Goal: Information Seeking & Learning: Check status

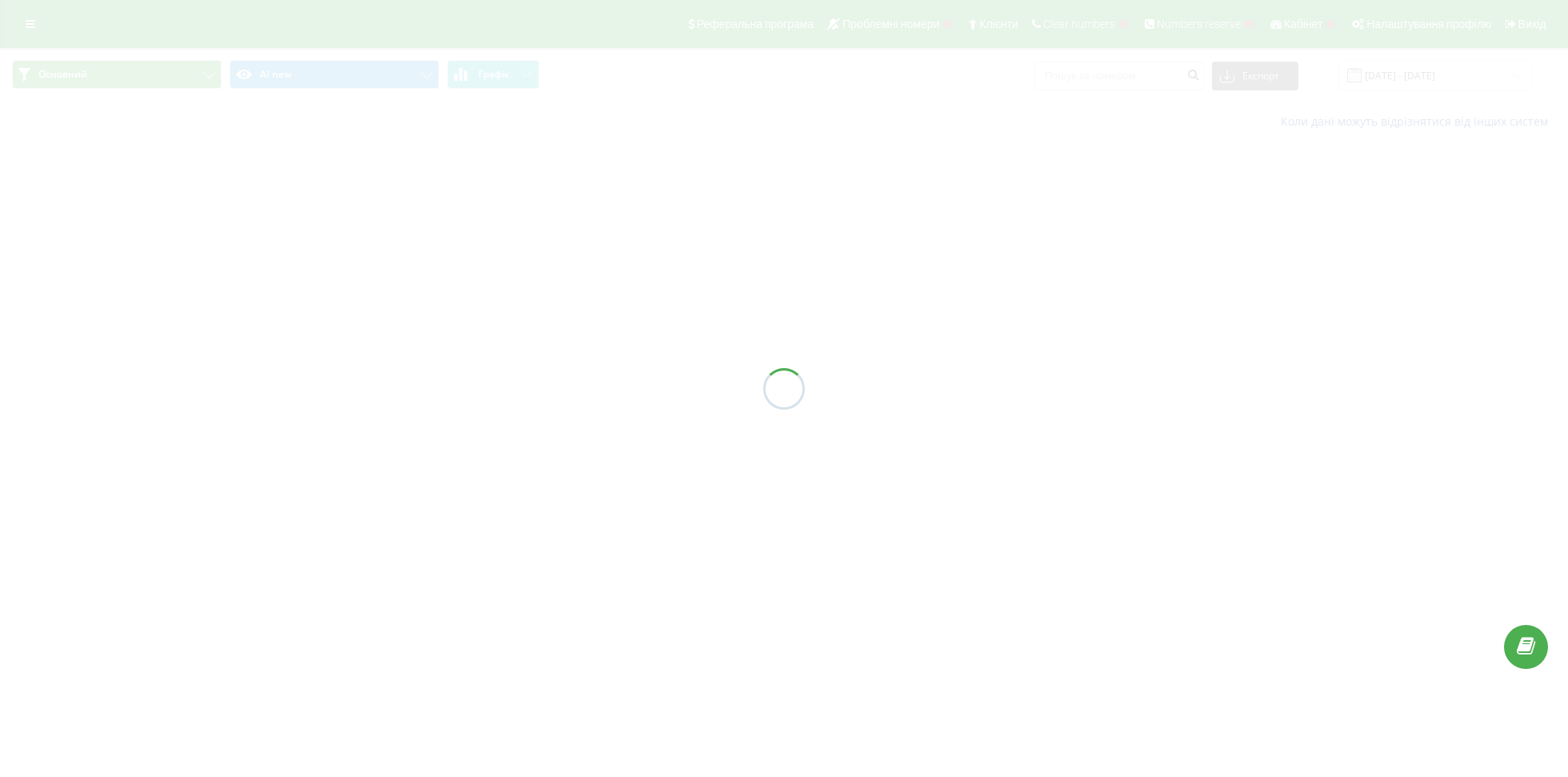
click at [26, 29] on div at bounding box center [784, 388] width 1568 height 777
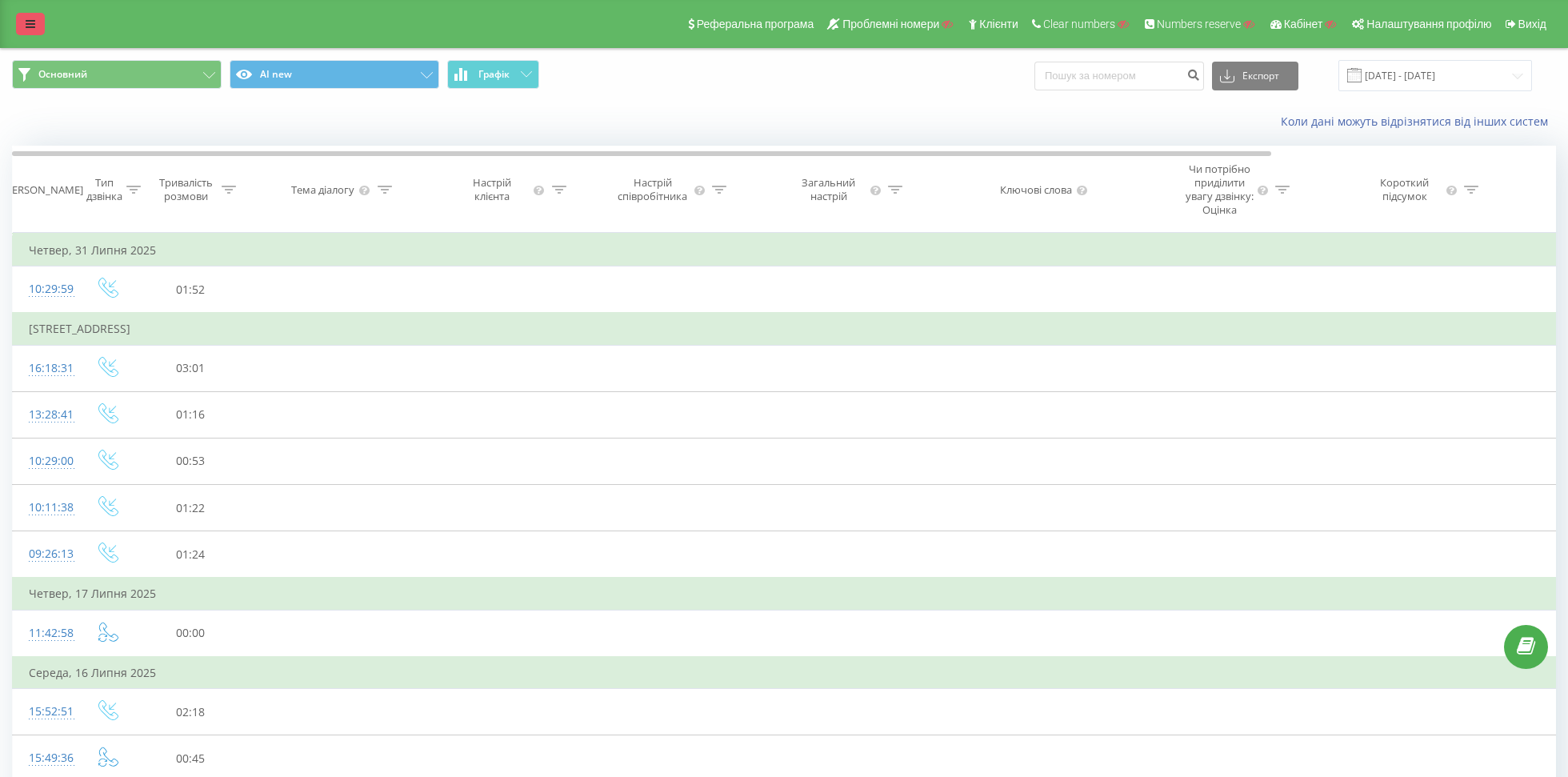
click at [36, 24] on link at bounding box center [30, 24] width 29 height 22
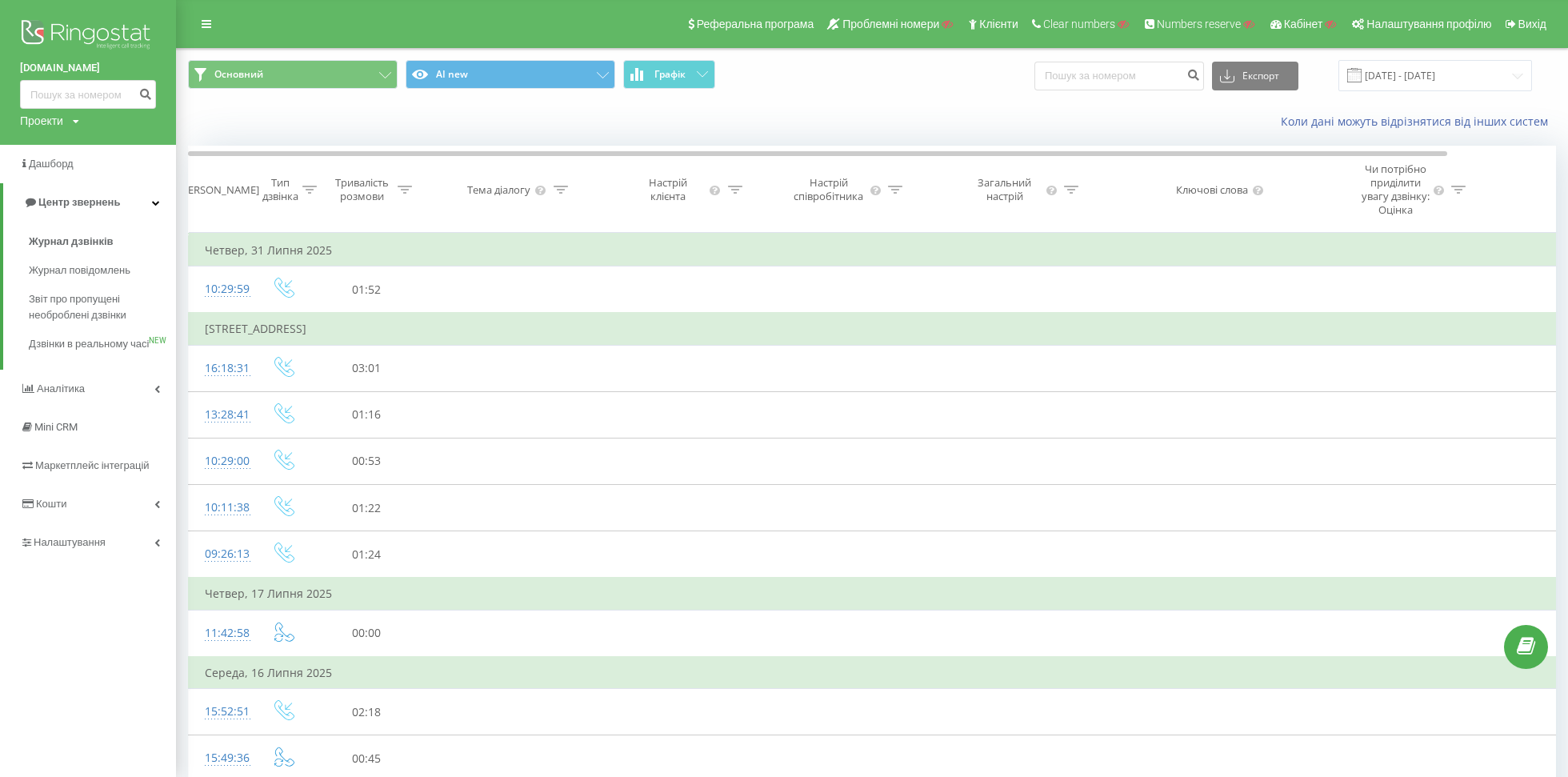
click at [55, 125] on div "Проекти" at bounding box center [41, 121] width 43 height 16
click at [56, 144] on input "text" at bounding box center [65, 145] width 80 height 23
type input "щ"
type input "[DOMAIN_NAME]"
click at [125, 141] on link "Пошук" at bounding box center [128, 145] width 47 height 23
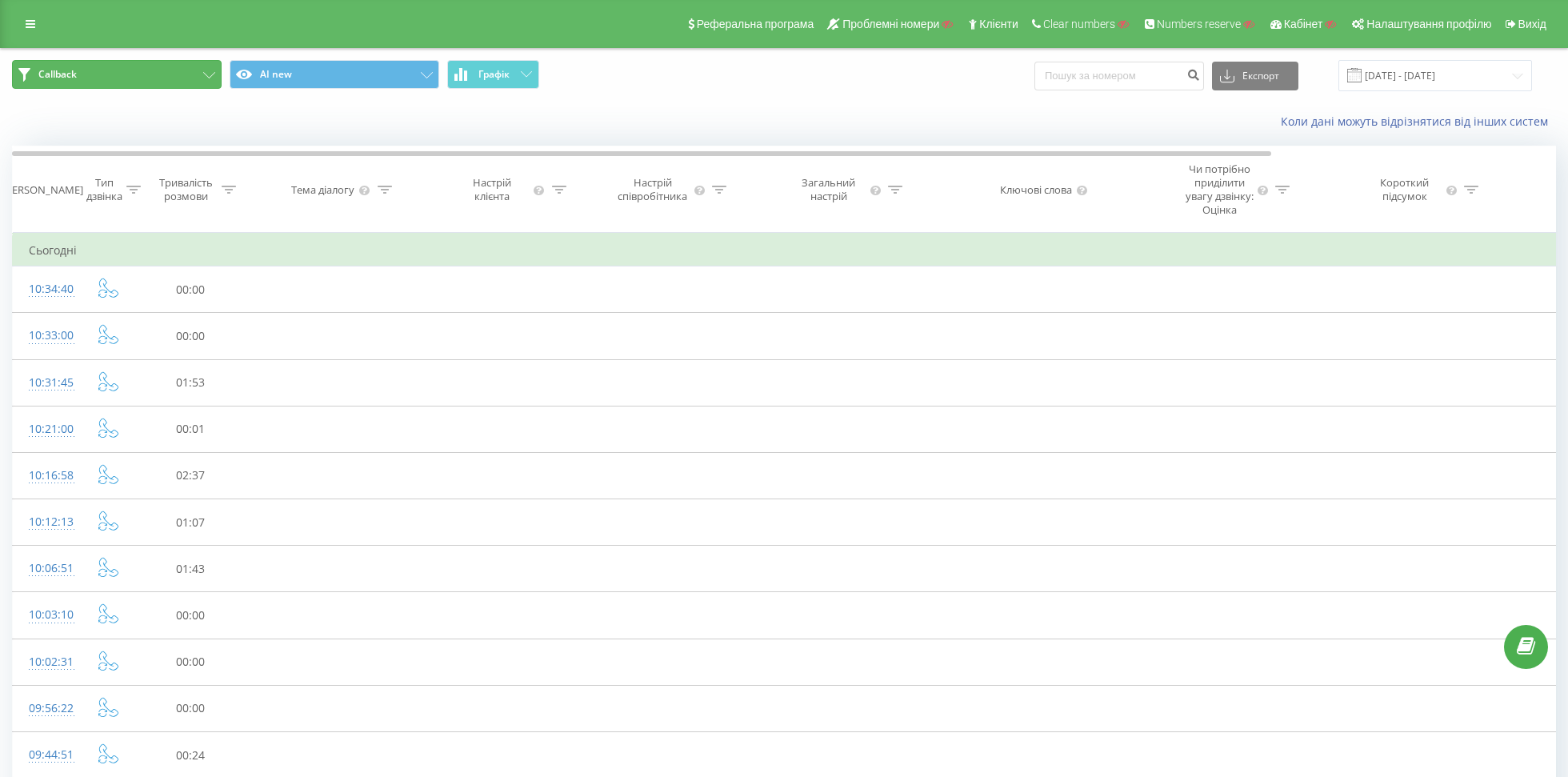
click at [128, 79] on button "Callback" at bounding box center [117, 74] width 209 height 29
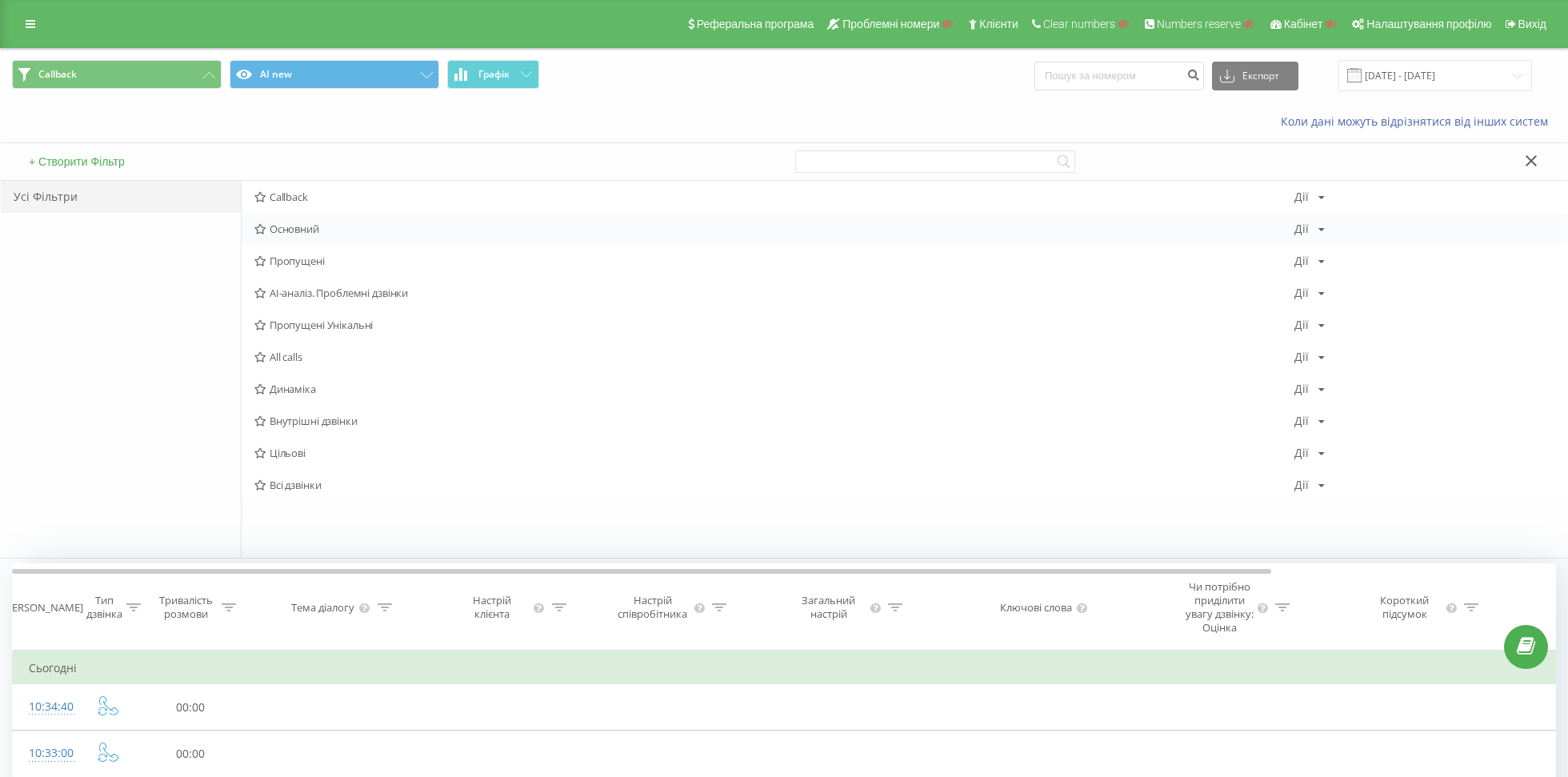
click at [300, 232] on span "Основний" at bounding box center [774, 229] width 1040 height 11
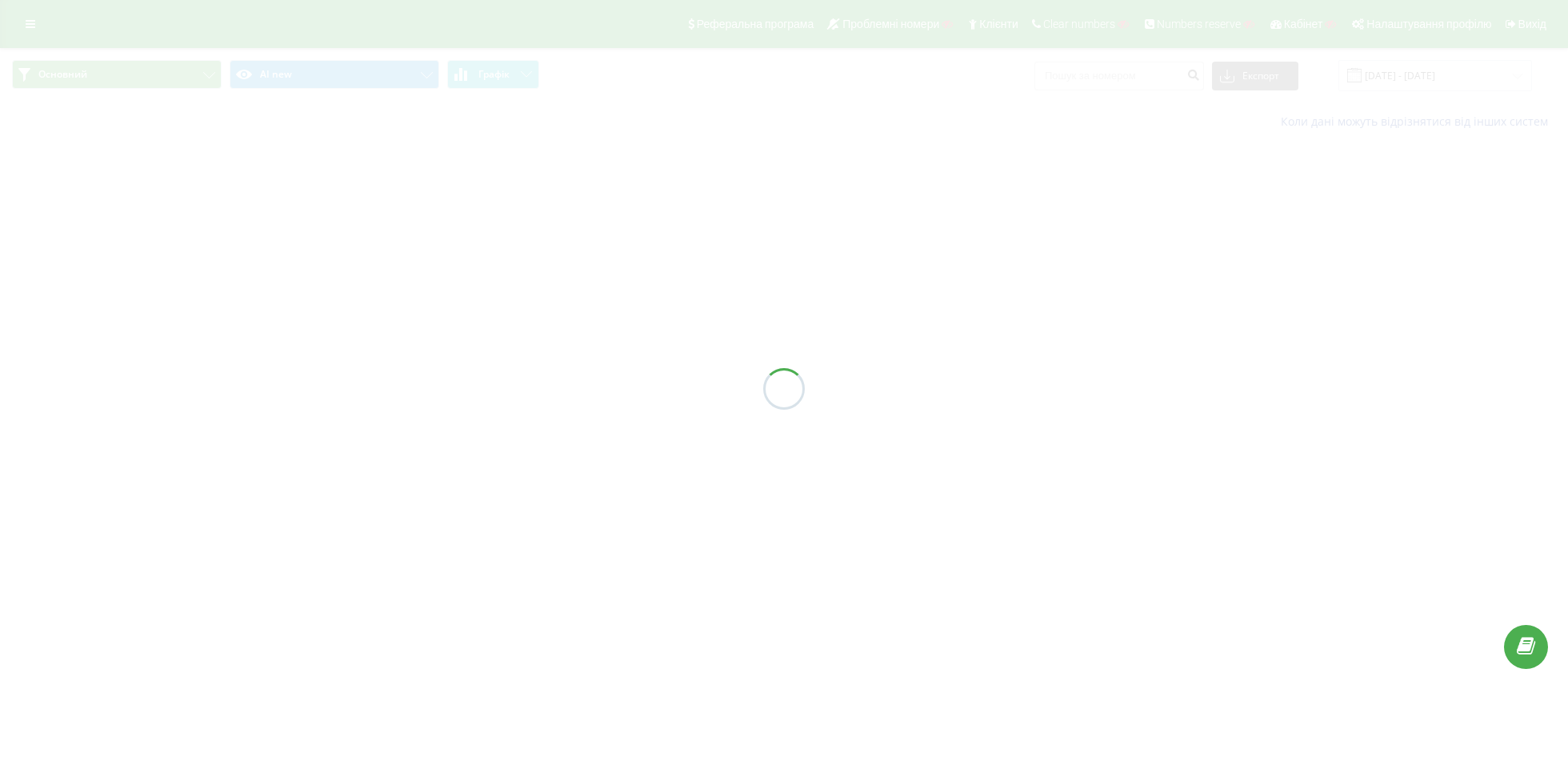
click at [286, 79] on div "Основний AI new Графік Експорт .csv .xls .xlsx [DATE] - [DATE] Коли дані можуть…" at bounding box center [784, 95] width 1568 height 93
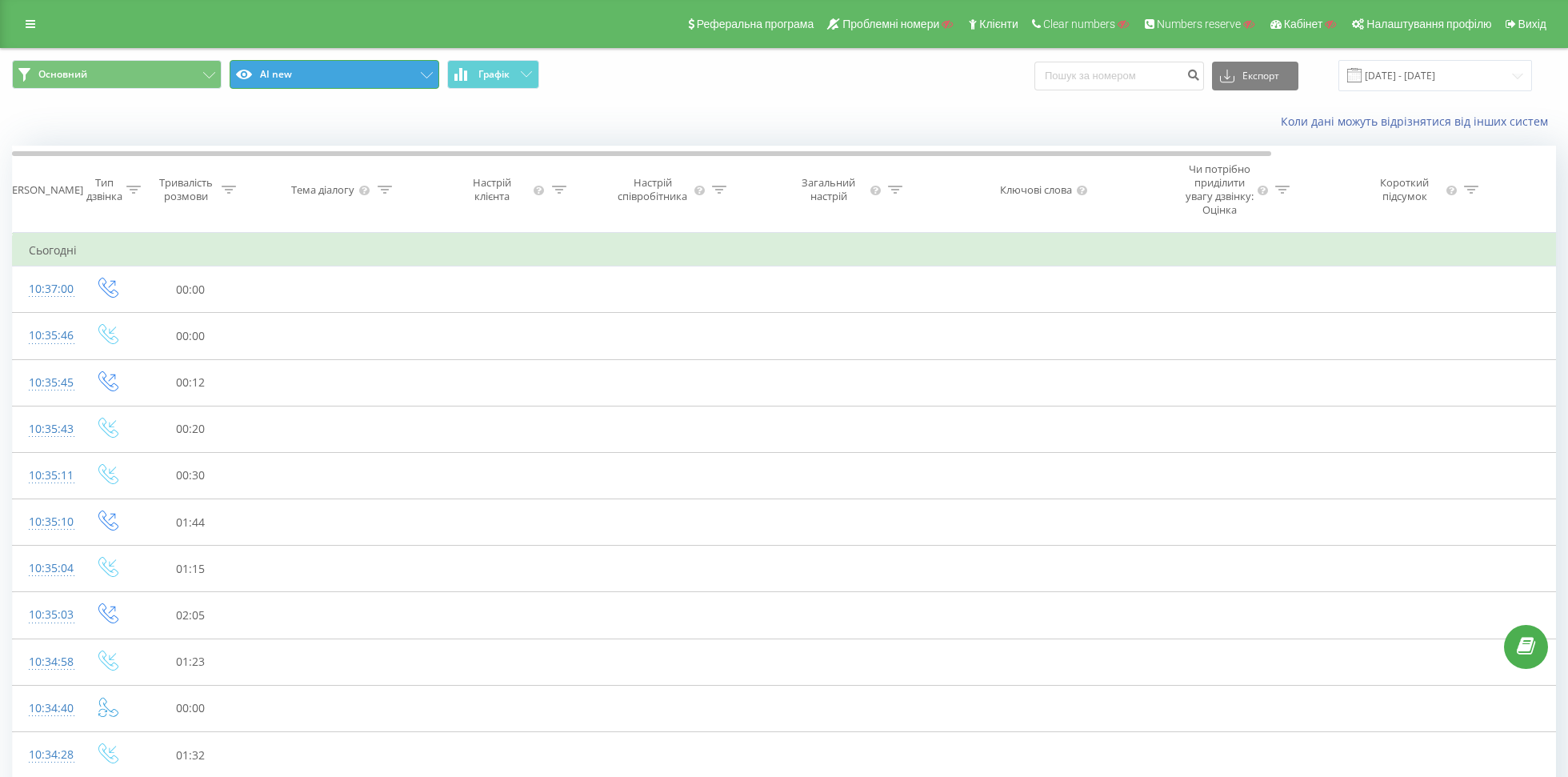
click at [286, 79] on button "AI new" at bounding box center [335, 74] width 209 height 29
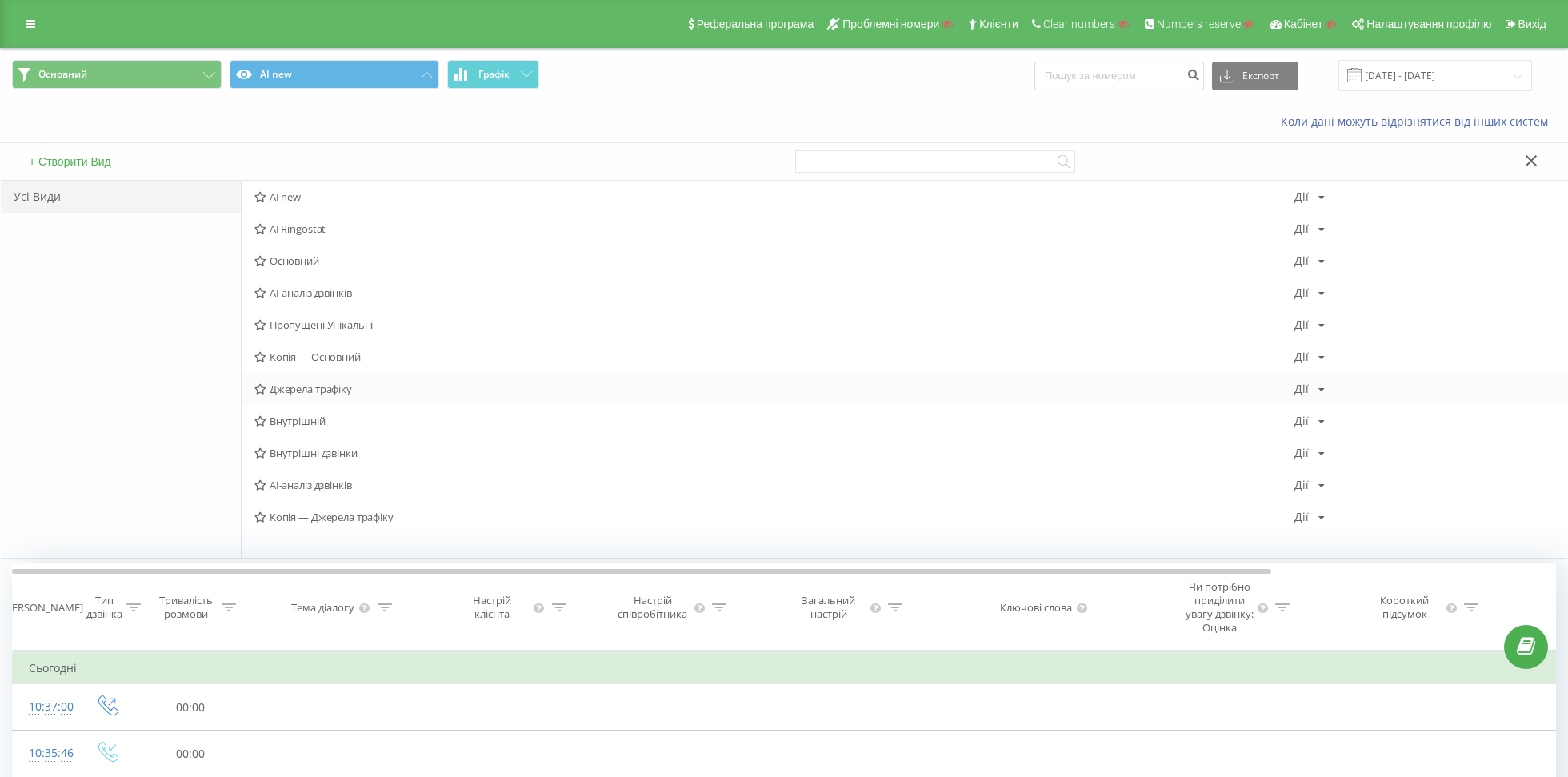
click at [326, 385] on span "Джерела трафіку" at bounding box center [774, 388] width 1040 height 11
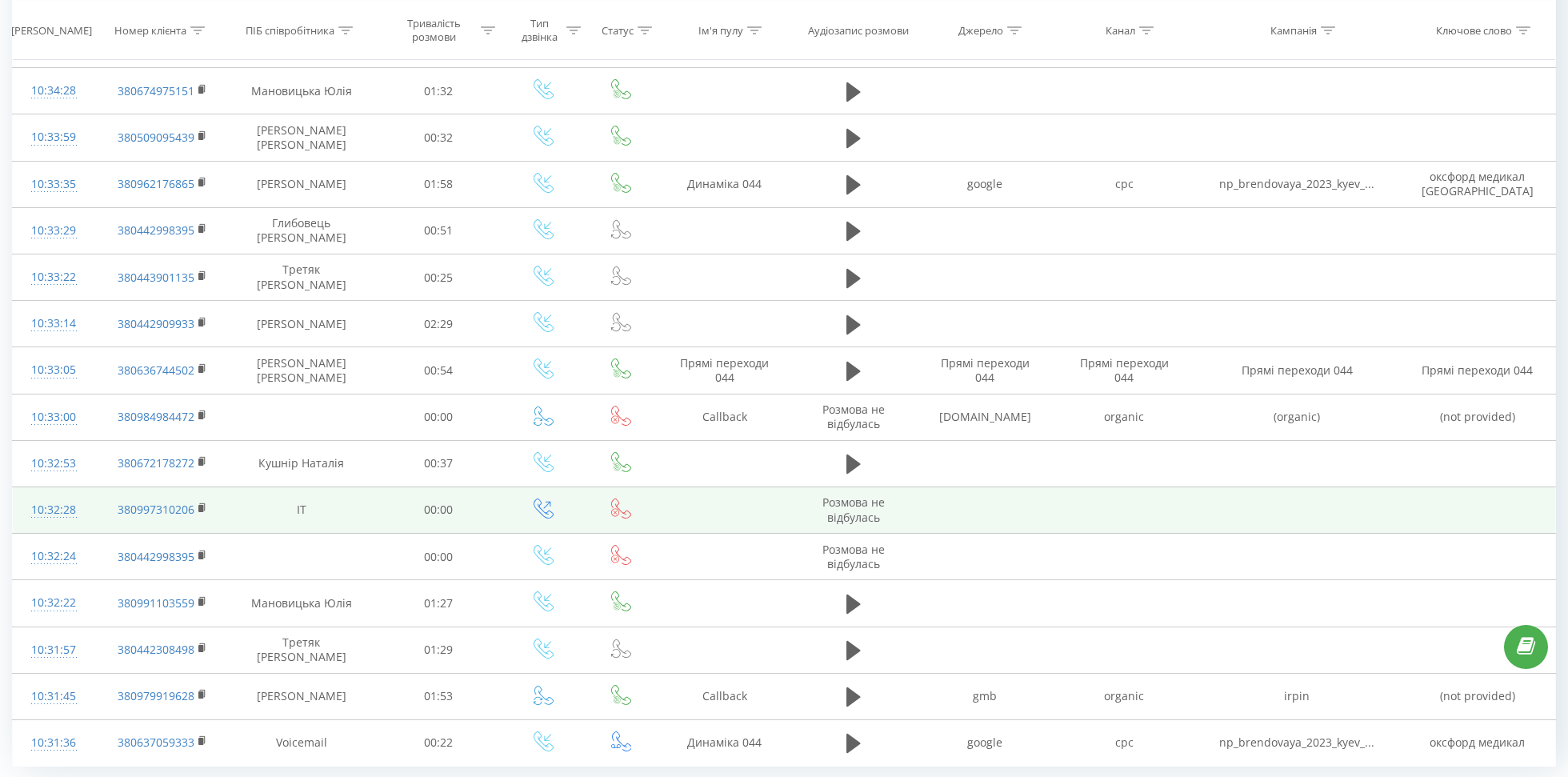
scroll to position [582, 0]
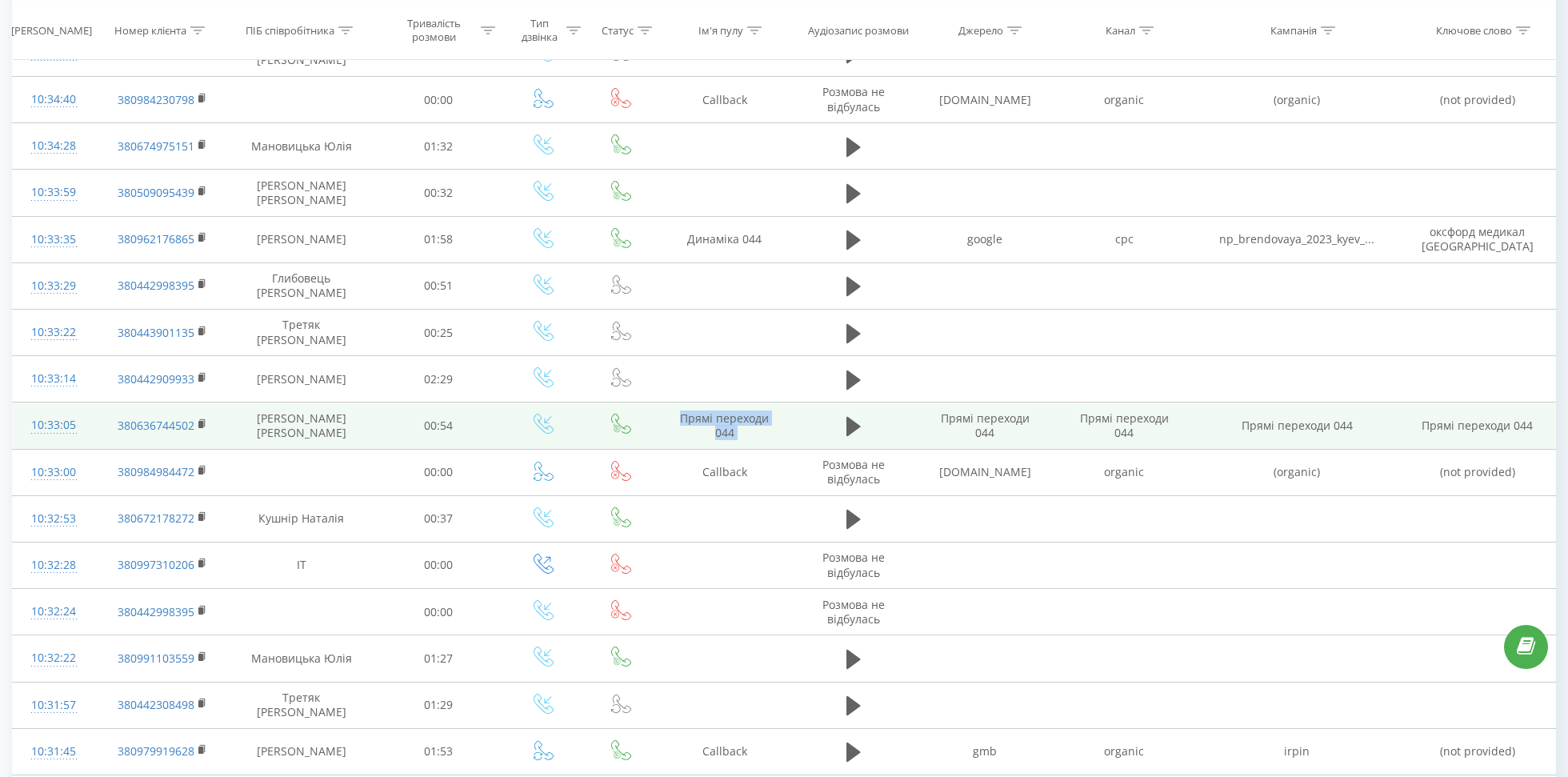
drag, startPoint x: 678, startPoint y: 405, endPoint x: 794, endPoint y: 404, distance: 116.0
click at [794, 404] on tr "10:33:05 380636744502 Стойчева Вікторія 00:54 Прямі переходи 044 Прямі переходи…" at bounding box center [784, 425] width 1543 height 47
click at [794, 404] on td at bounding box center [853, 425] width 124 height 47
drag, startPoint x: 676, startPoint y: 408, endPoint x: 788, endPoint y: 407, distance: 112.0
click at [788, 407] on td "Прямі переходи 044" at bounding box center [725, 425] width 134 height 47
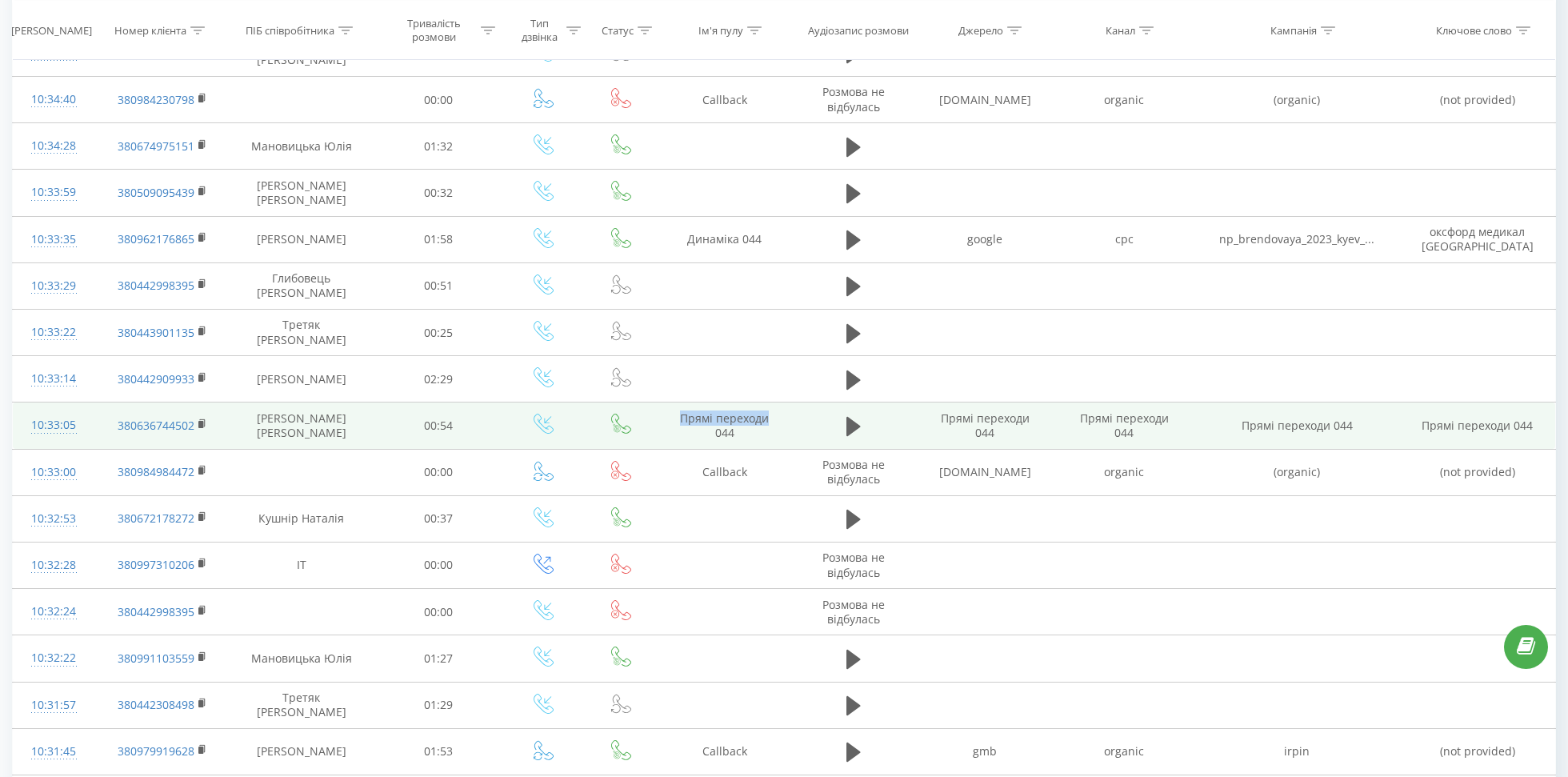
click at [772, 419] on td "Прямі переходи 044" at bounding box center [725, 425] width 134 height 47
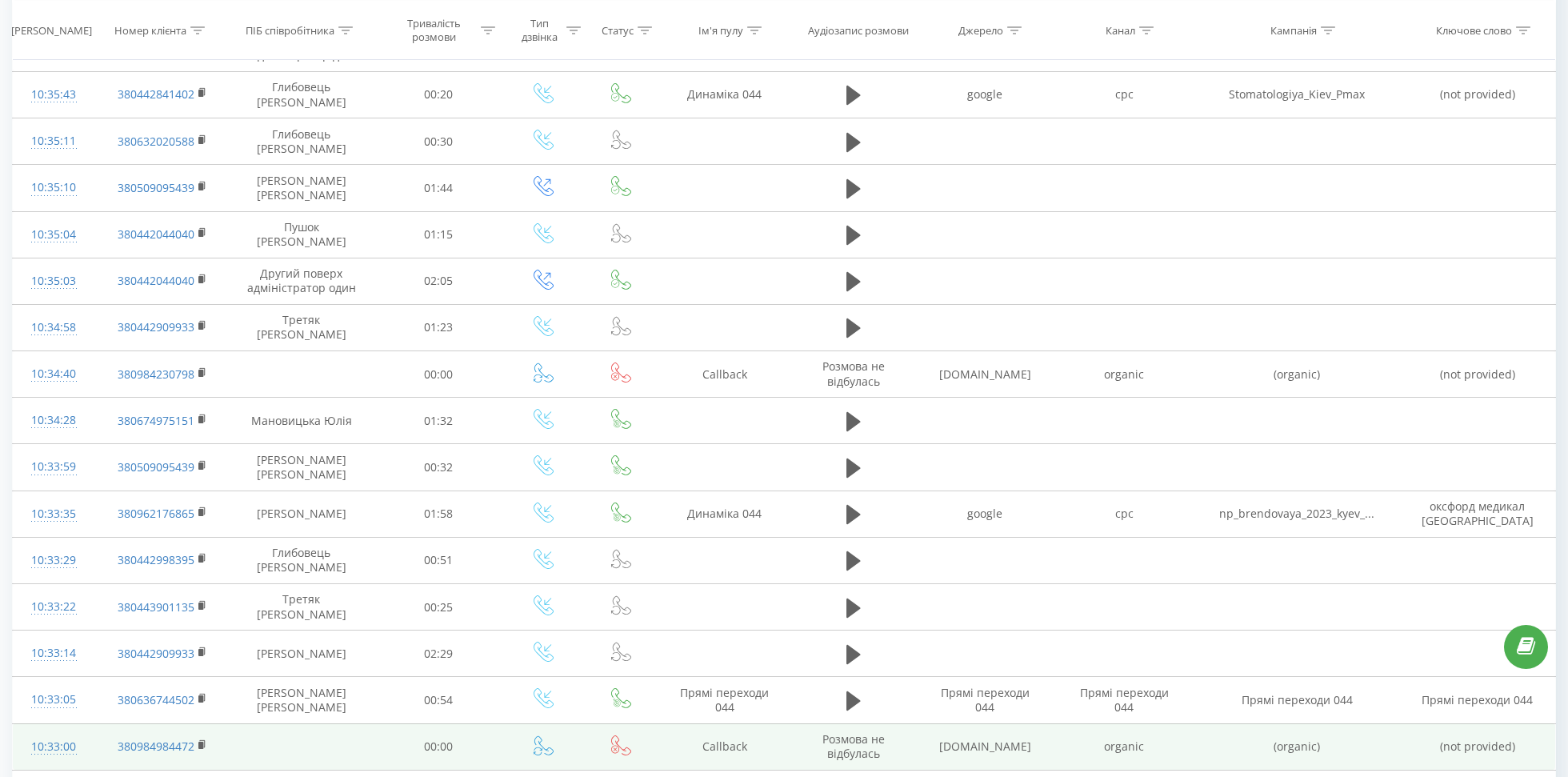
scroll to position [70, 0]
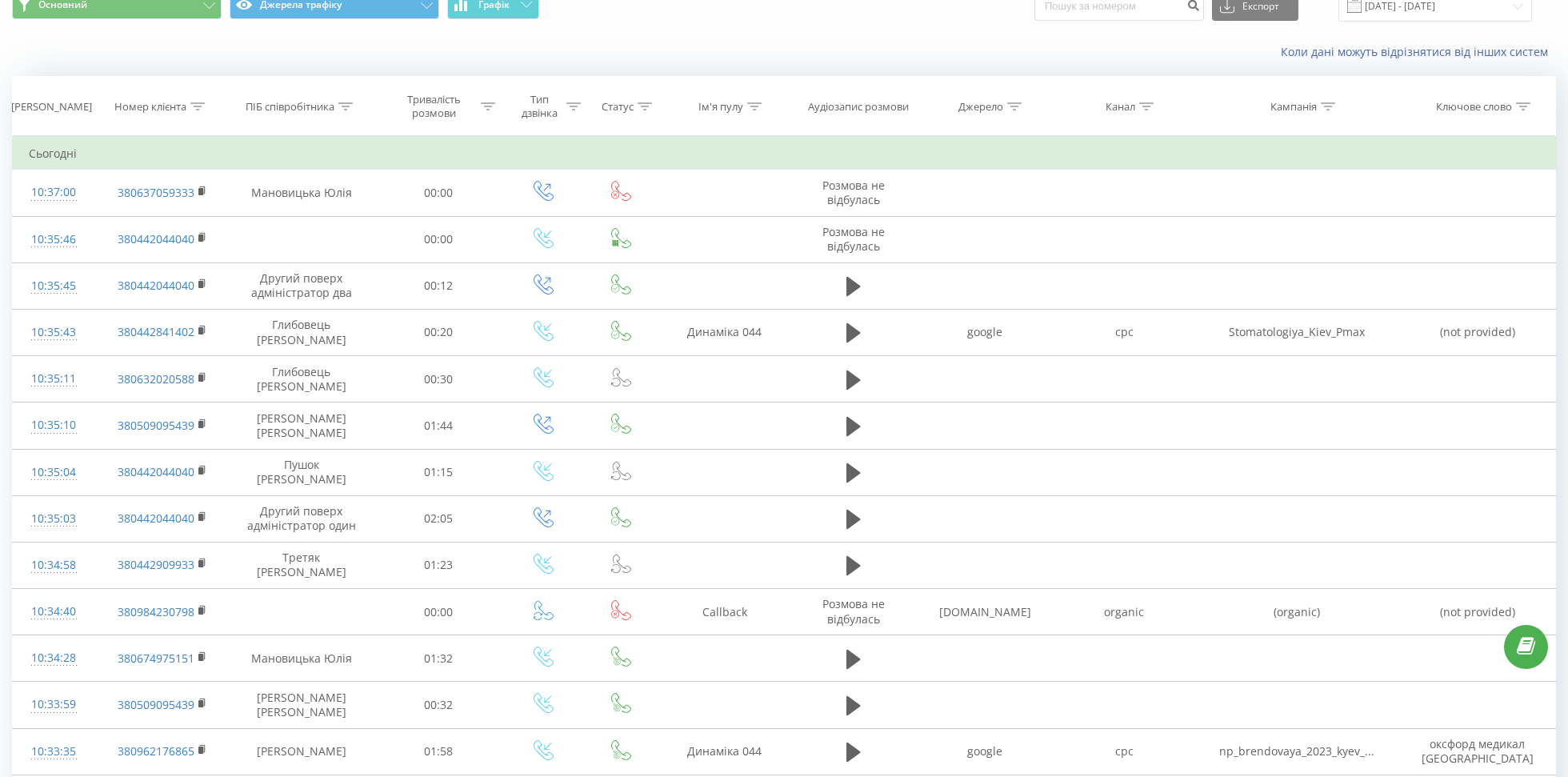
click at [973, 100] on div "Джерело" at bounding box center [981, 106] width 45 height 14
click at [925, 225] on input "text" at bounding box center [985, 221] width 141 height 28
type input "[PERSON_NAME]"
type input "facebook"
click at [1001, 241] on span "OK" at bounding box center [1019, 252] width 45 height 25
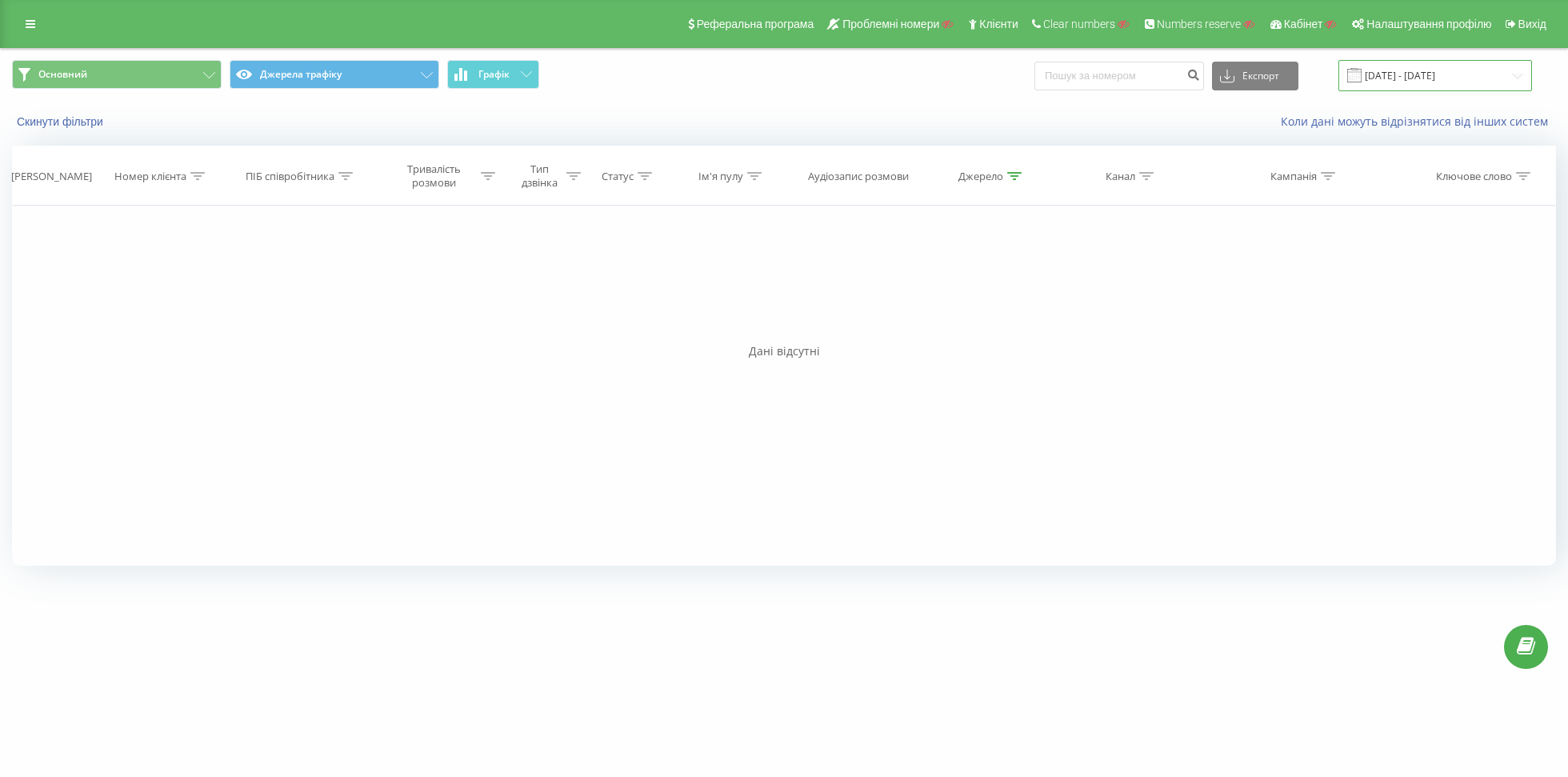
click at [1395, 63] on input "[DATE] - [DATE]" at bounding box center [1435, 75] width 194 height 31
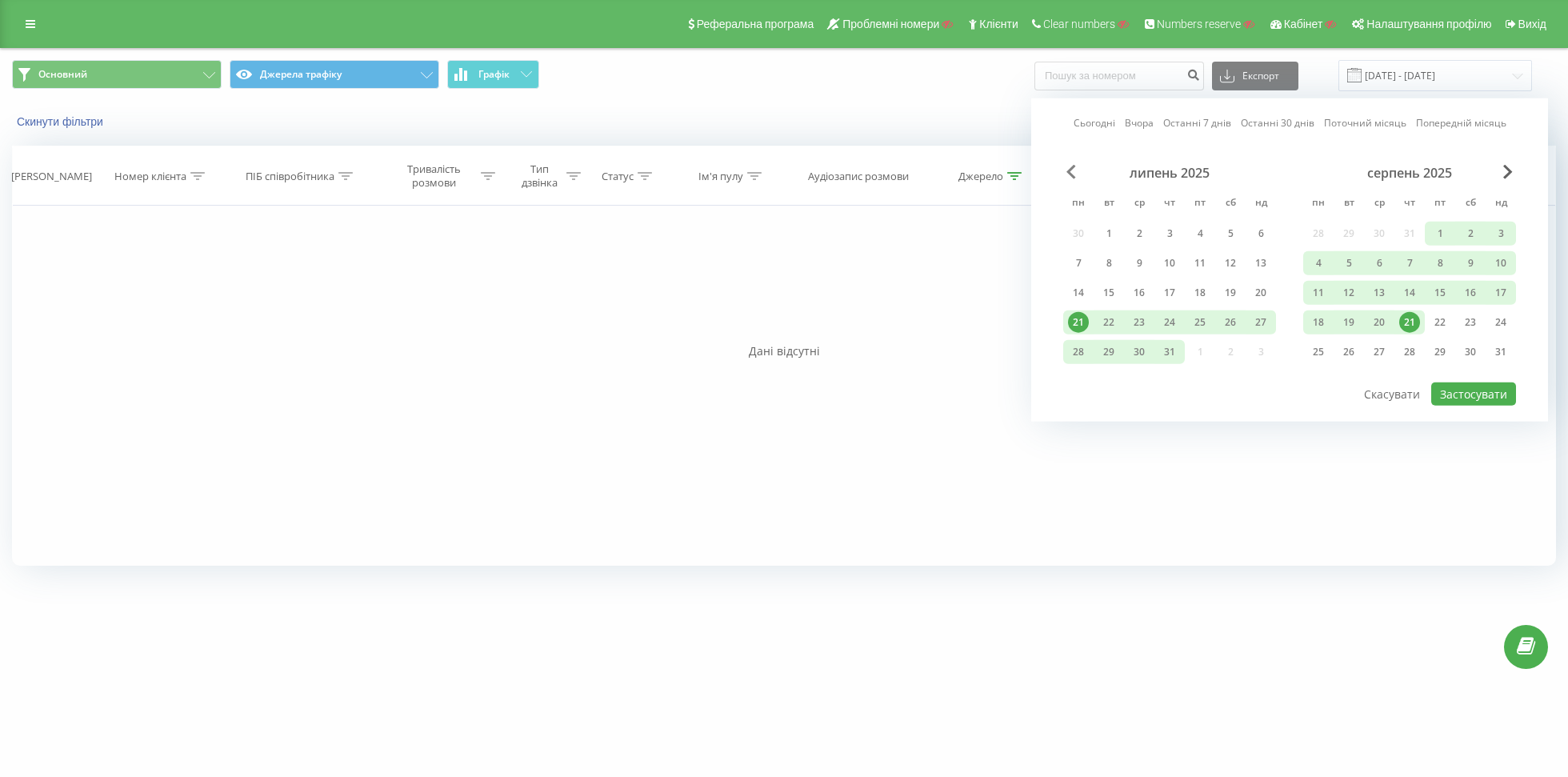
click at [1074, 168] on span "Previous Month" at bounding box center [1072, 172] width 10 height 15
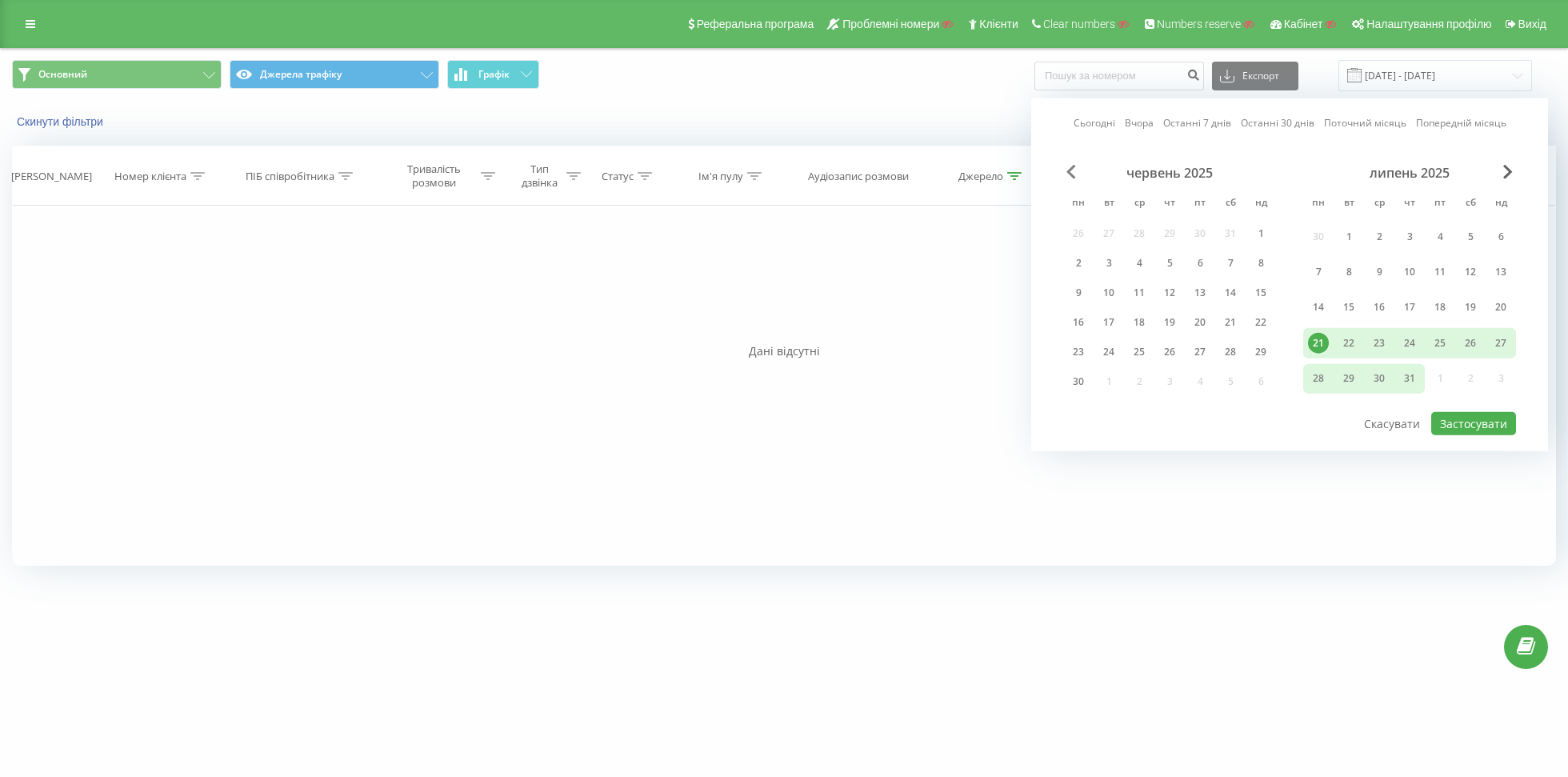
click at [1074, 168] on span "Previous Month" at bounding box center [1072, 172] width 10 height 15
click at [1440, 234] on div "березень 2025 пн вт ср чт пт сб нд 24 25 26 27 28 1 2 3 4 5 6 7 8 9 10 11 12 13…" at bounding box center [1409, 281] width 213 height 235
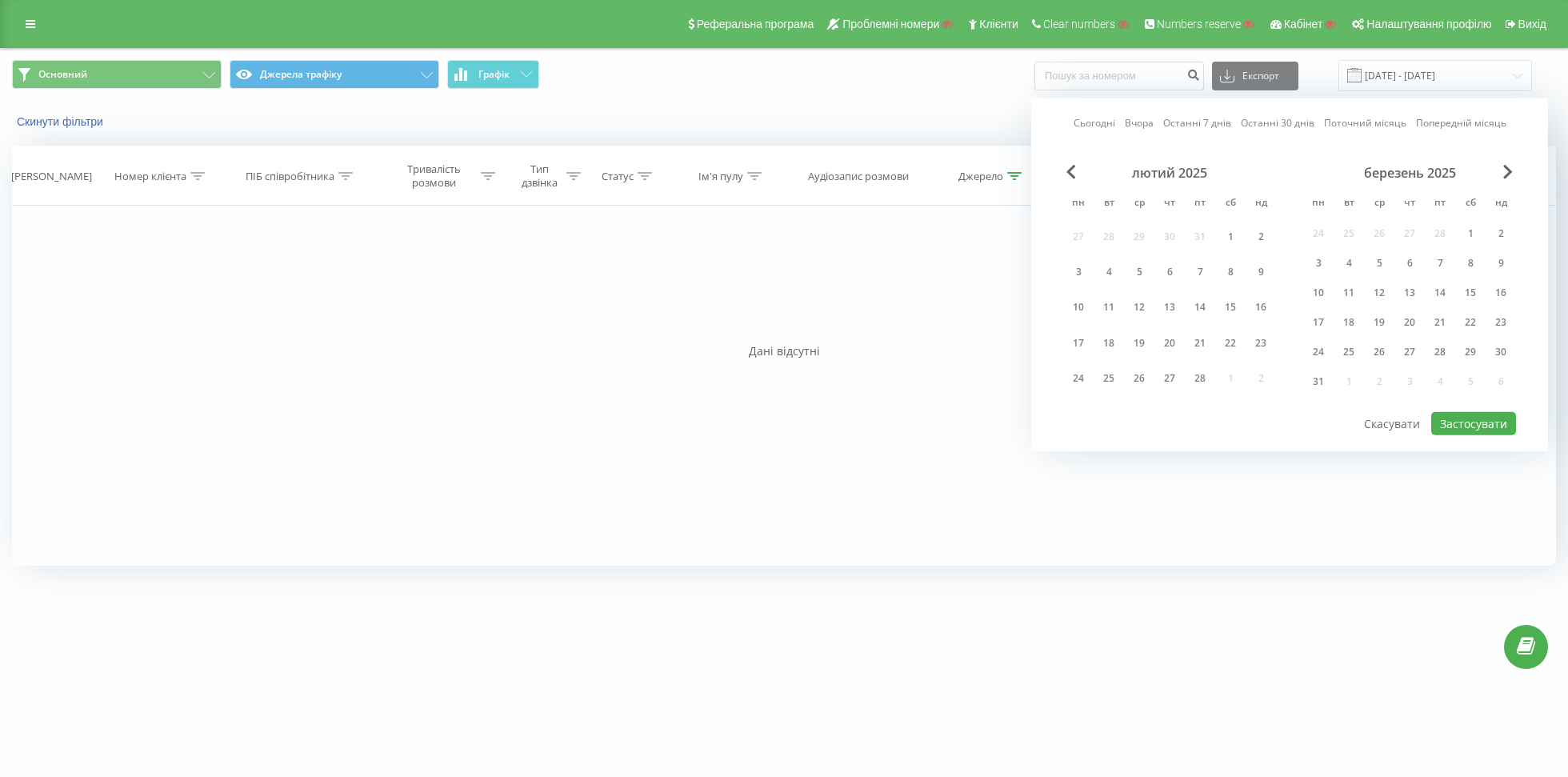
click at [1498, 169] on div "березень 2025" at bounding box center [1409, 173] width 213 height 16
click at [1509, 168] on span "Next Month" at bounding box center [1508, 172] width 10 height 15
click at [1507, 164] on span "Next Month" at bounding box center [1508, 172] width 10 height 15
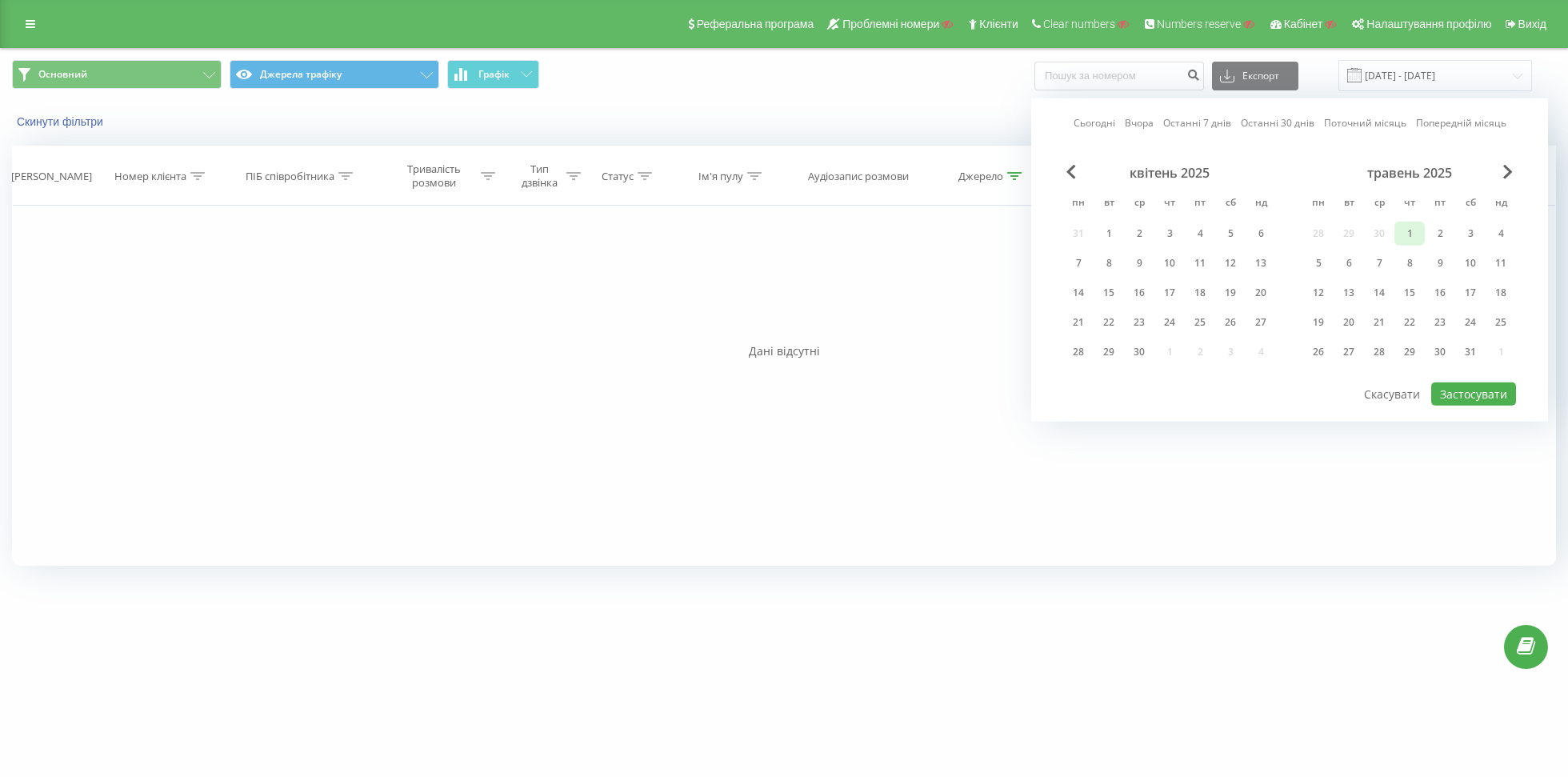
click at [1408, 227] on div "1" at bounding box center [1409, 233] width 20 height 20
click at [1498, 175] on div "травень 2025" at bounding box center [1409, 173] width 213 height 16
click at [1503, 171] on span "Next Month" at bounding box center [1508, 172] width 10 height 15
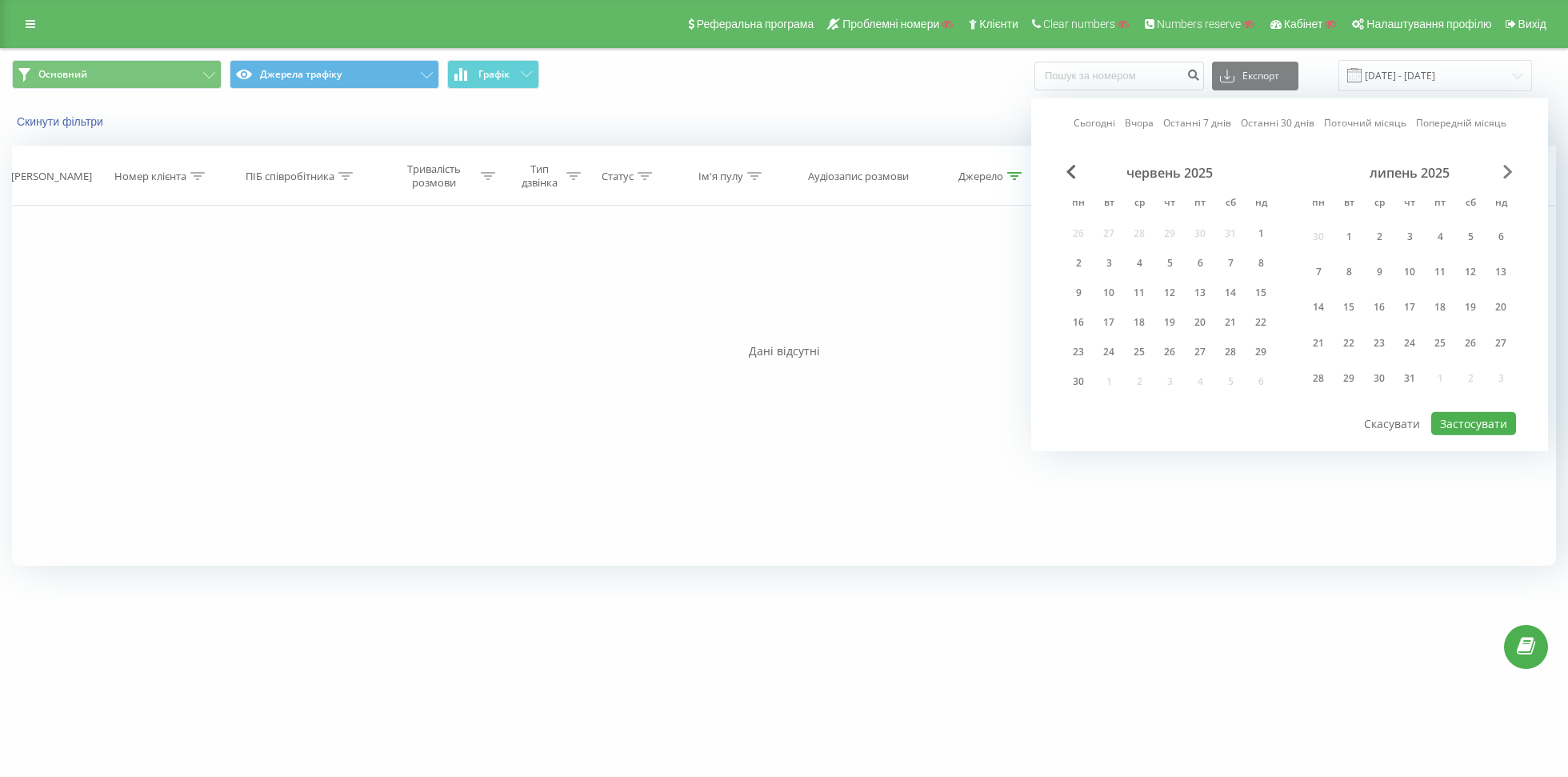
click at [1503, 171] on span "Next Month" at bounding box center [1508, 172] width 10 height 15
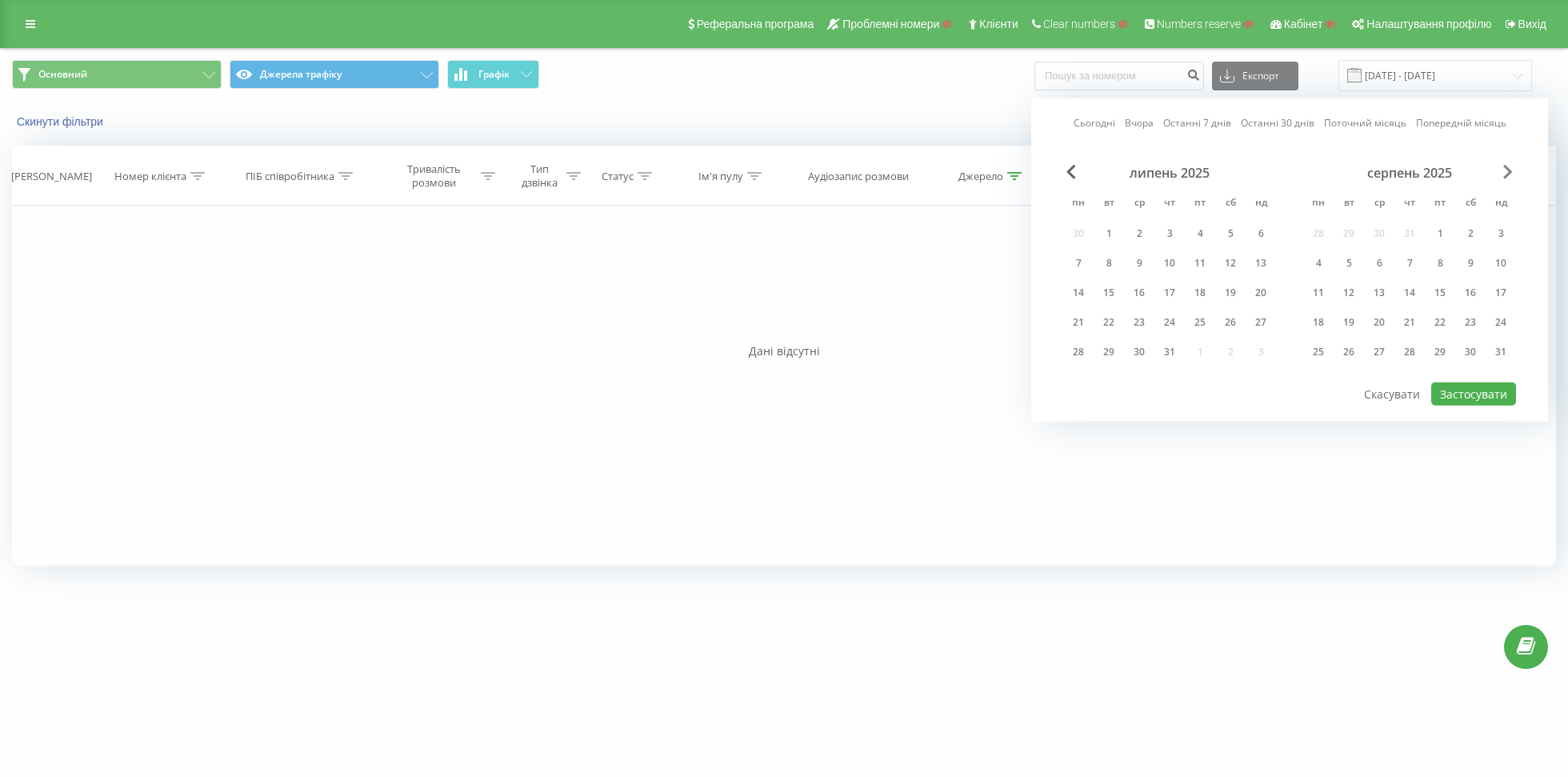
click at [1503, 171] on span "Next Month" at bounding box center [1508, 172] width 10 height 15
click at [1169, 322] on div "21" at bounding box center [1169, 321] width 20 height 20
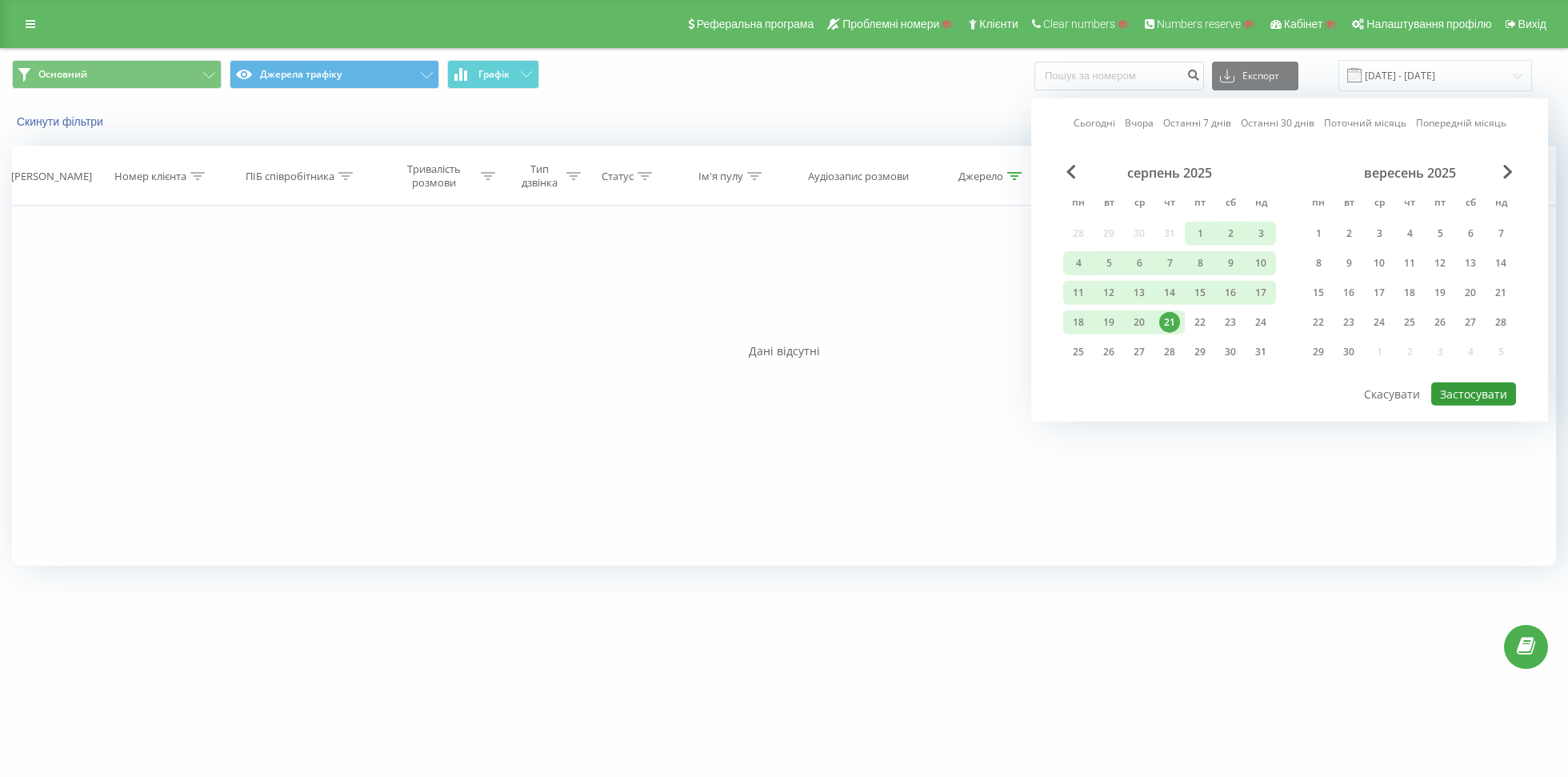
click at [1487, 385] on button "Застосувати" at bounding box center [1474, 393] width 85 height 23
type input "[DATE] - [DATE]"
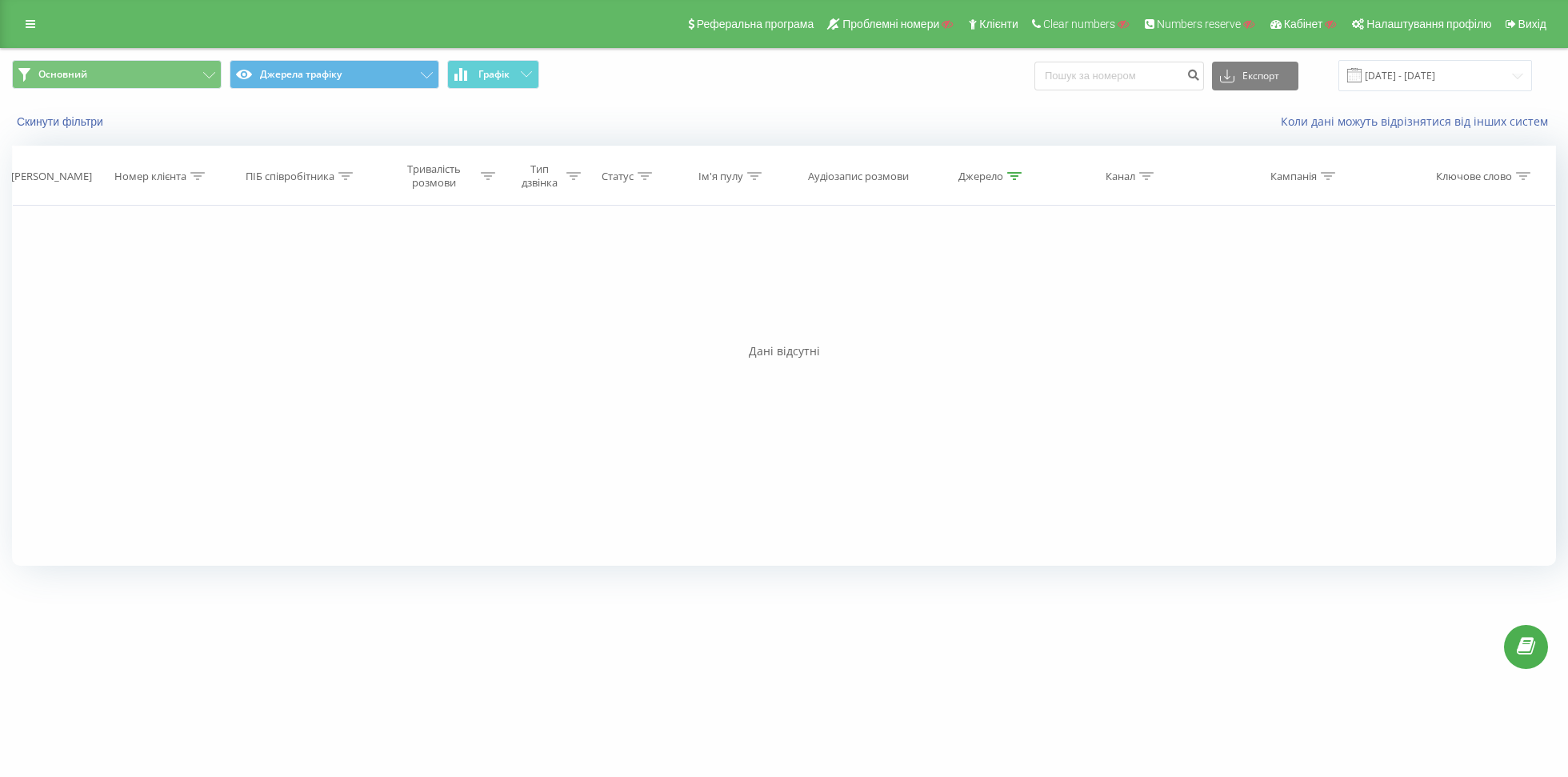
click at [1014, 172] on icon at bounding box center [1015, 176] width 15 height 8
click at [936, 291] on input "facebook" at bounding box center [986, 290] width 141 height 28
click at [938, 318] on button "Скасувати" at bounding box center [949, 322] width 68 height 20
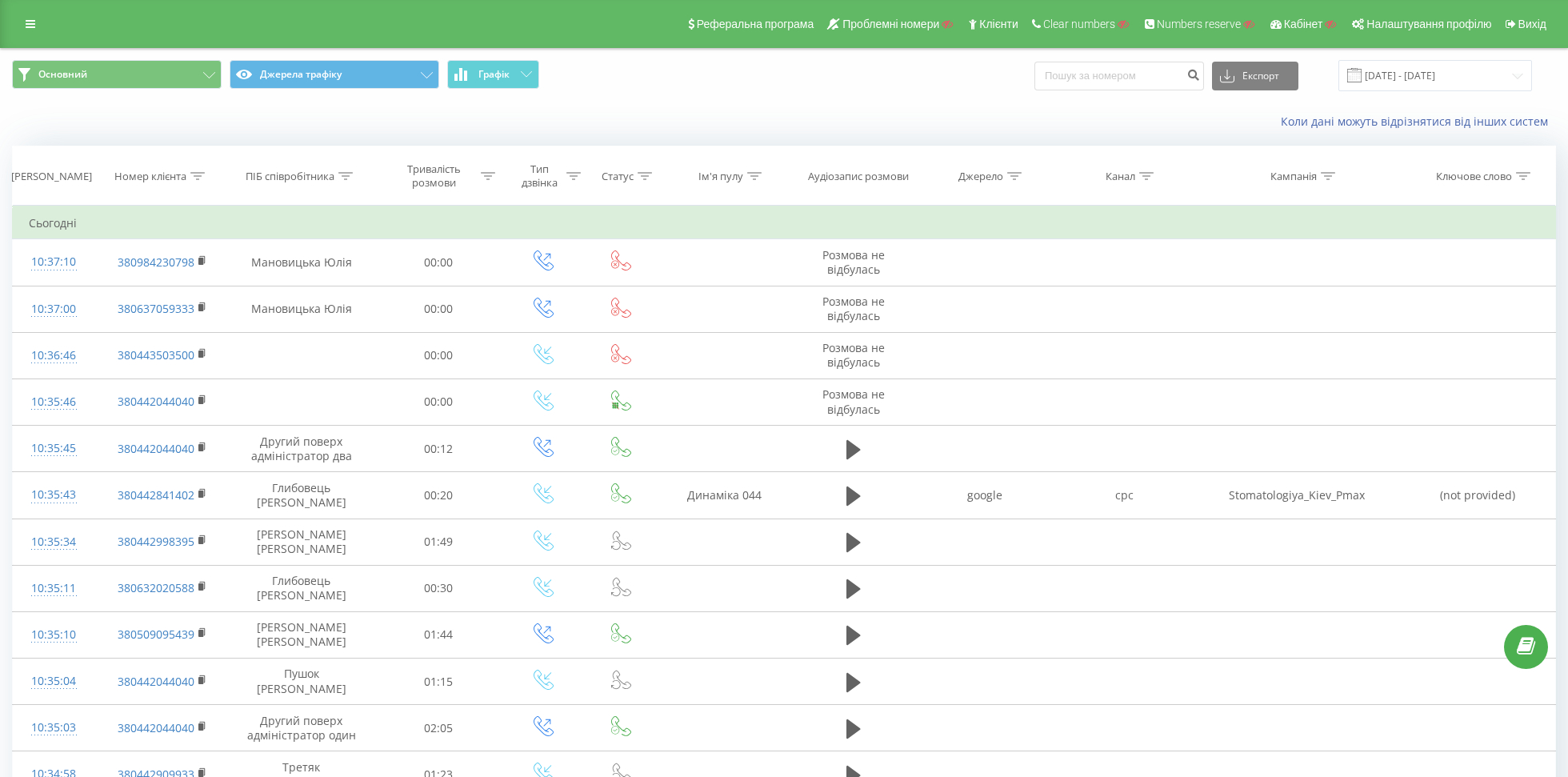
click at [1128, 177] on div "Канал" at bounding box center [1121, 176] width 29 height 14
click at [1094, 290] on input "text" at bounding box center [1125, 290] width 141 height 28
type input "facebook"
click at [1162, 312] on span "OK" at bounding box center [1158, 321] width 45 height 25
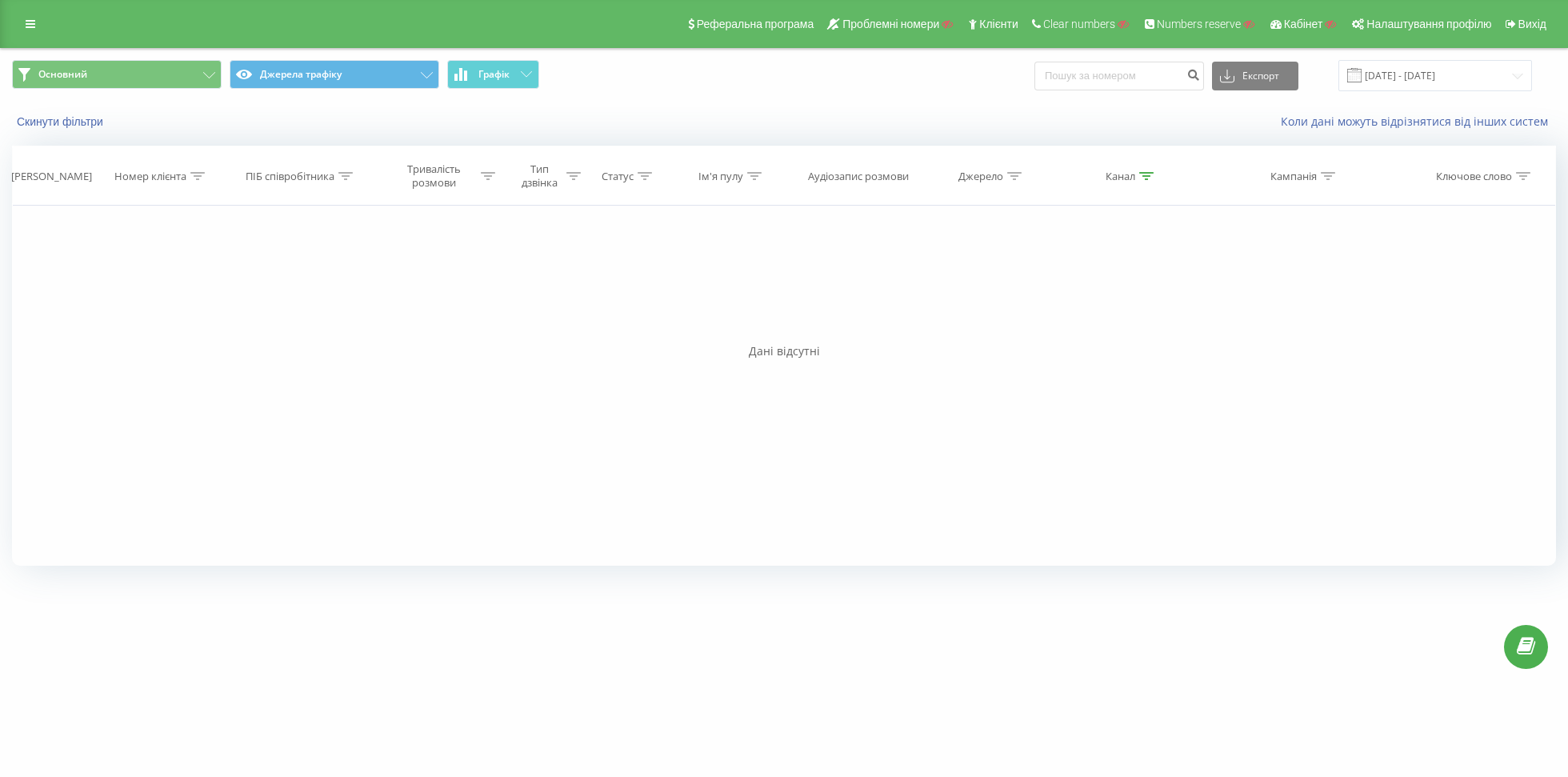
click at [1139, 177] on icon at bounding box center [1147, 176] width 15 height 8
click at [1100, 289] on input "facebook" at bounding box center [1125, 290] width 141 height 28
type input "referral"
click at [1169, 319] on span "OK" at bounding box center [1158, 321] width 45 height 25
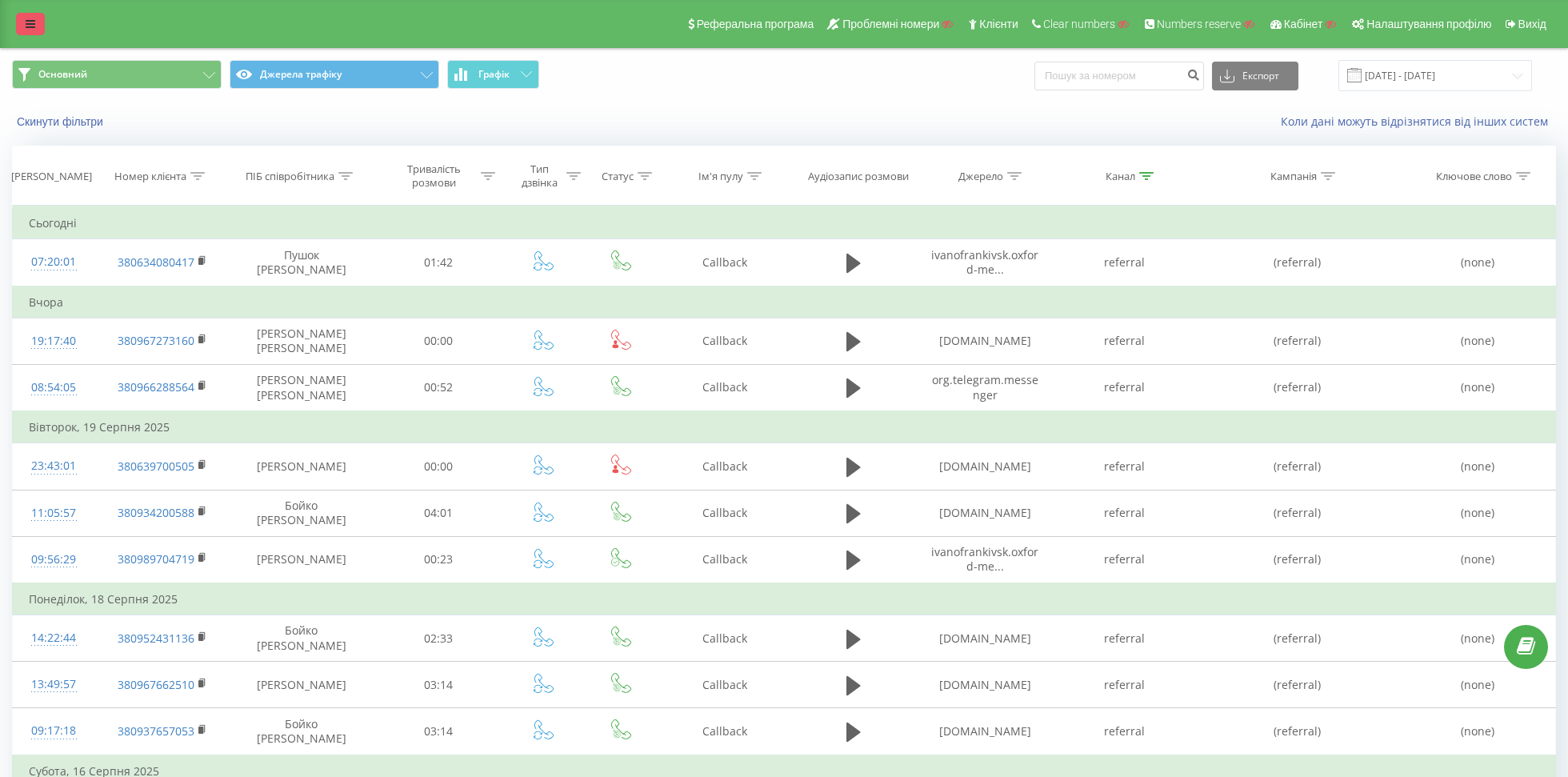
click at [35, 34] on link at bounding box center [30, 24] width 29 height 22
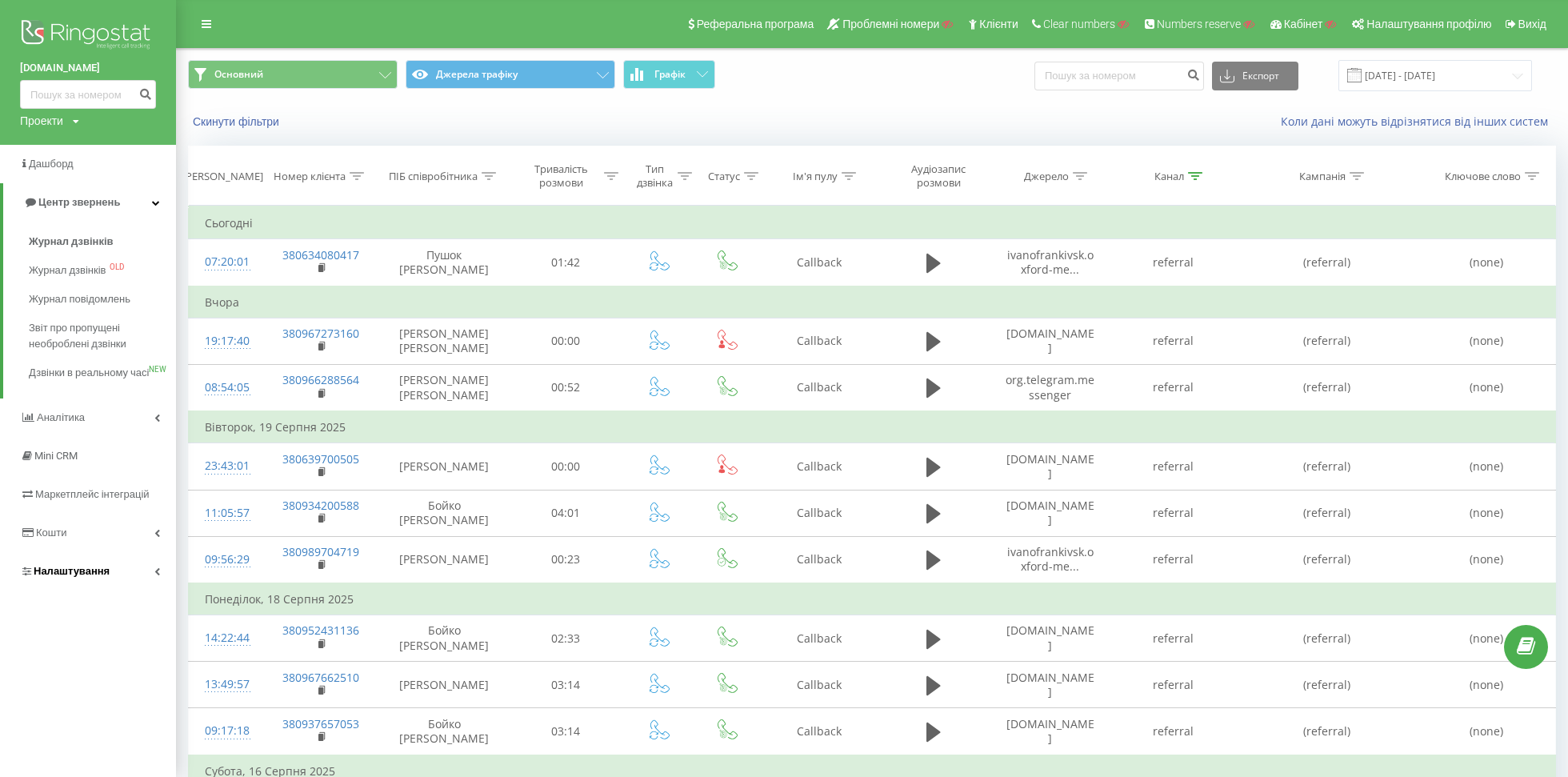
click at [51, 577] on span "Налаштування" at bounding box center [71, 570] width 76 height 12
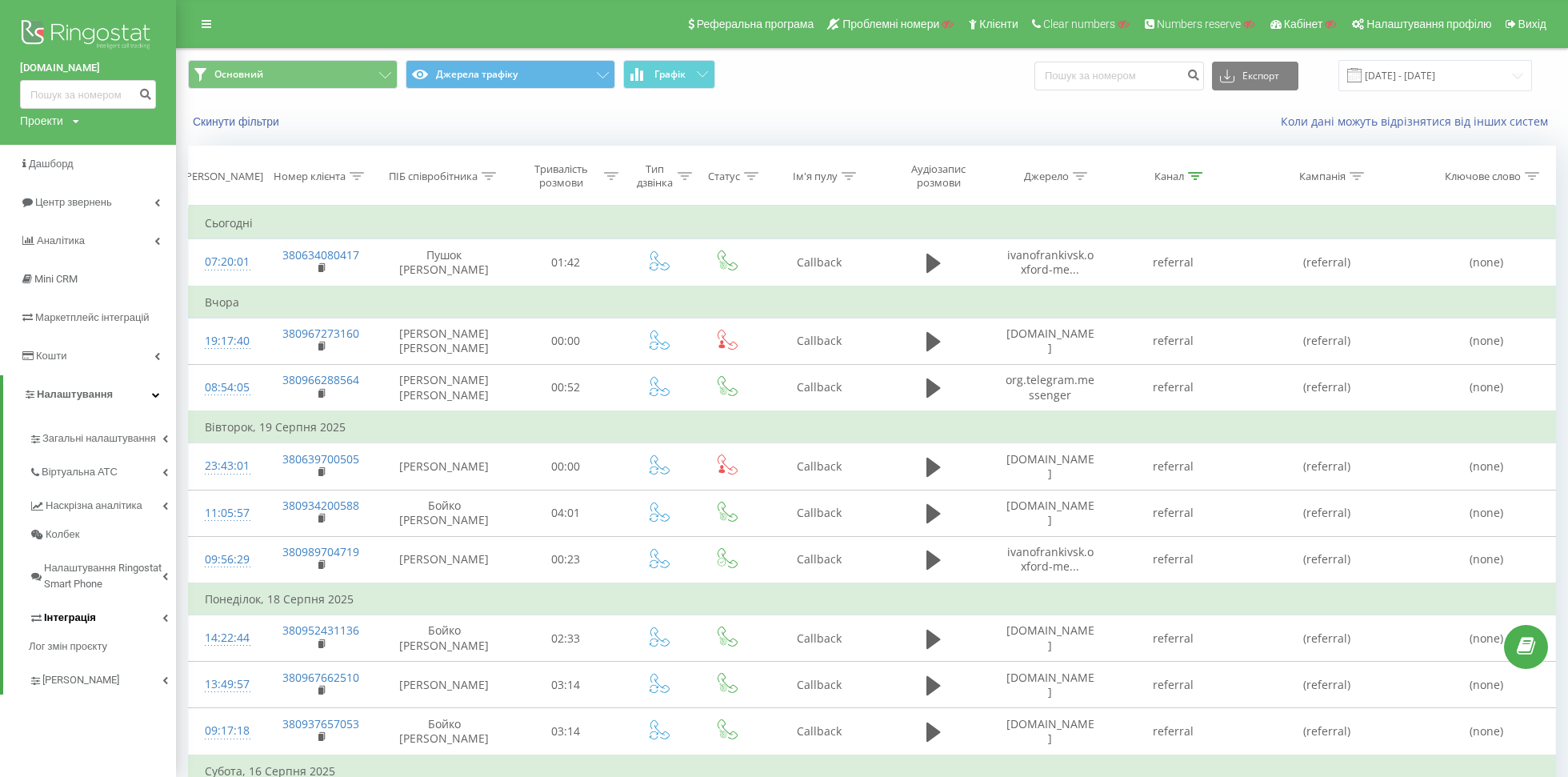
click at [64, 618] on span "Інтеграція" at bounding box center [70, 618] width 52 height 16
click at [68, 617] on span "Інтеграція" at bounding box center [70, 618] width 52 height 16
click at [63, 685] on span "[PERSON_NAME]" at bounding box center [82, 680] width 79 height 16
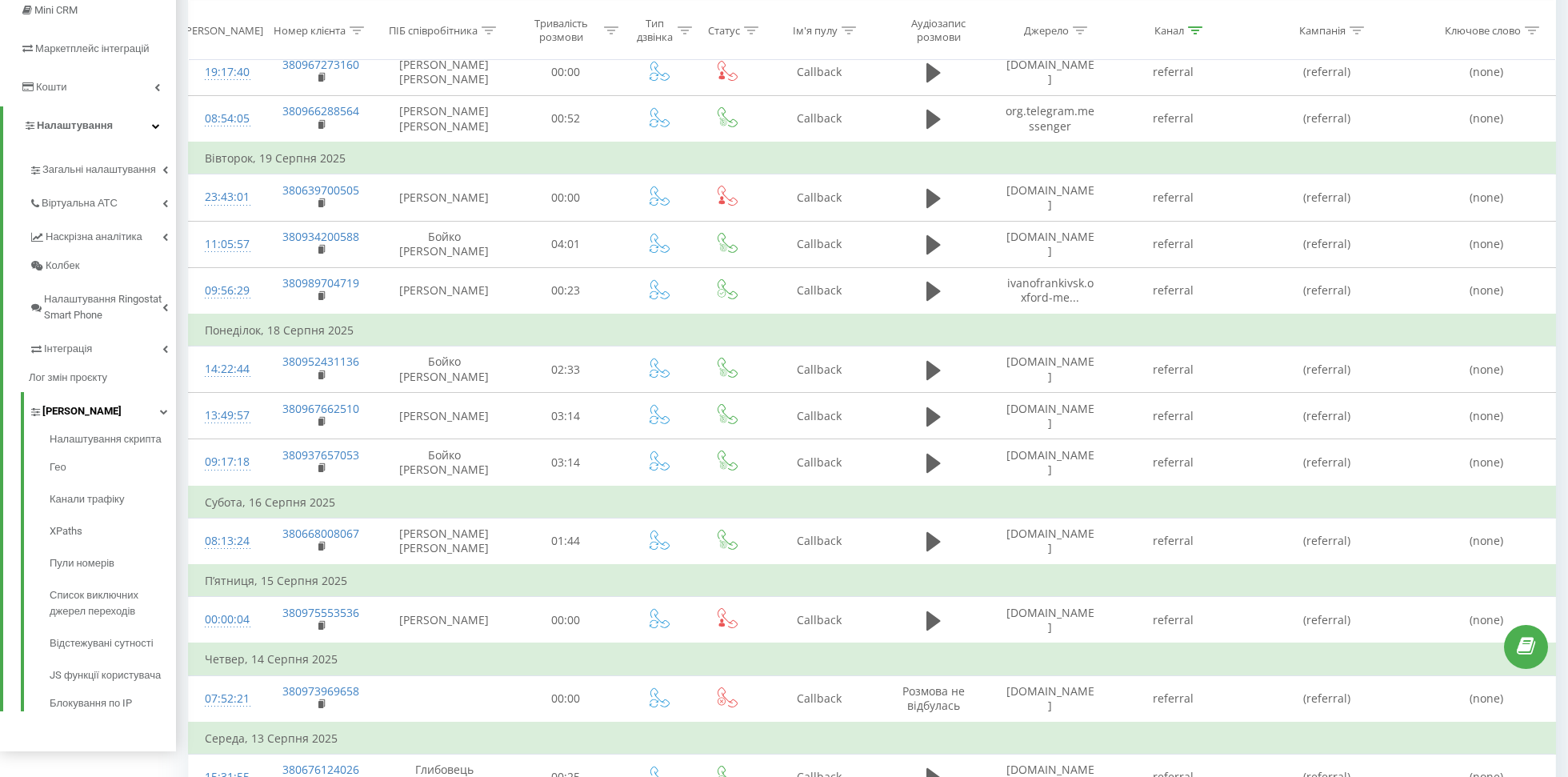
scroll to position [390, 0]
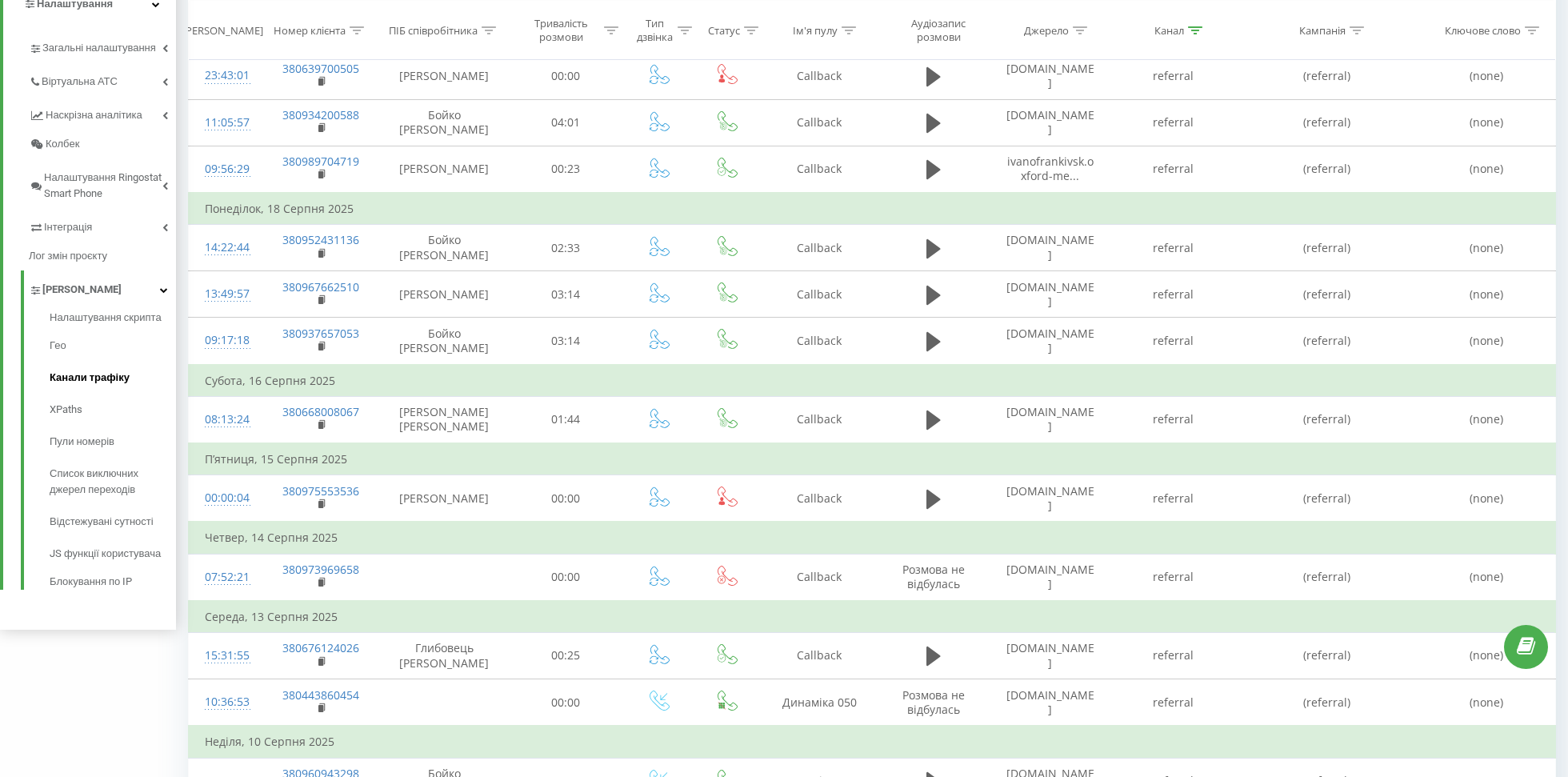
click at [75, 372] on span "Канали трафіку" at bounding box center [90, 378] width 80 height 16
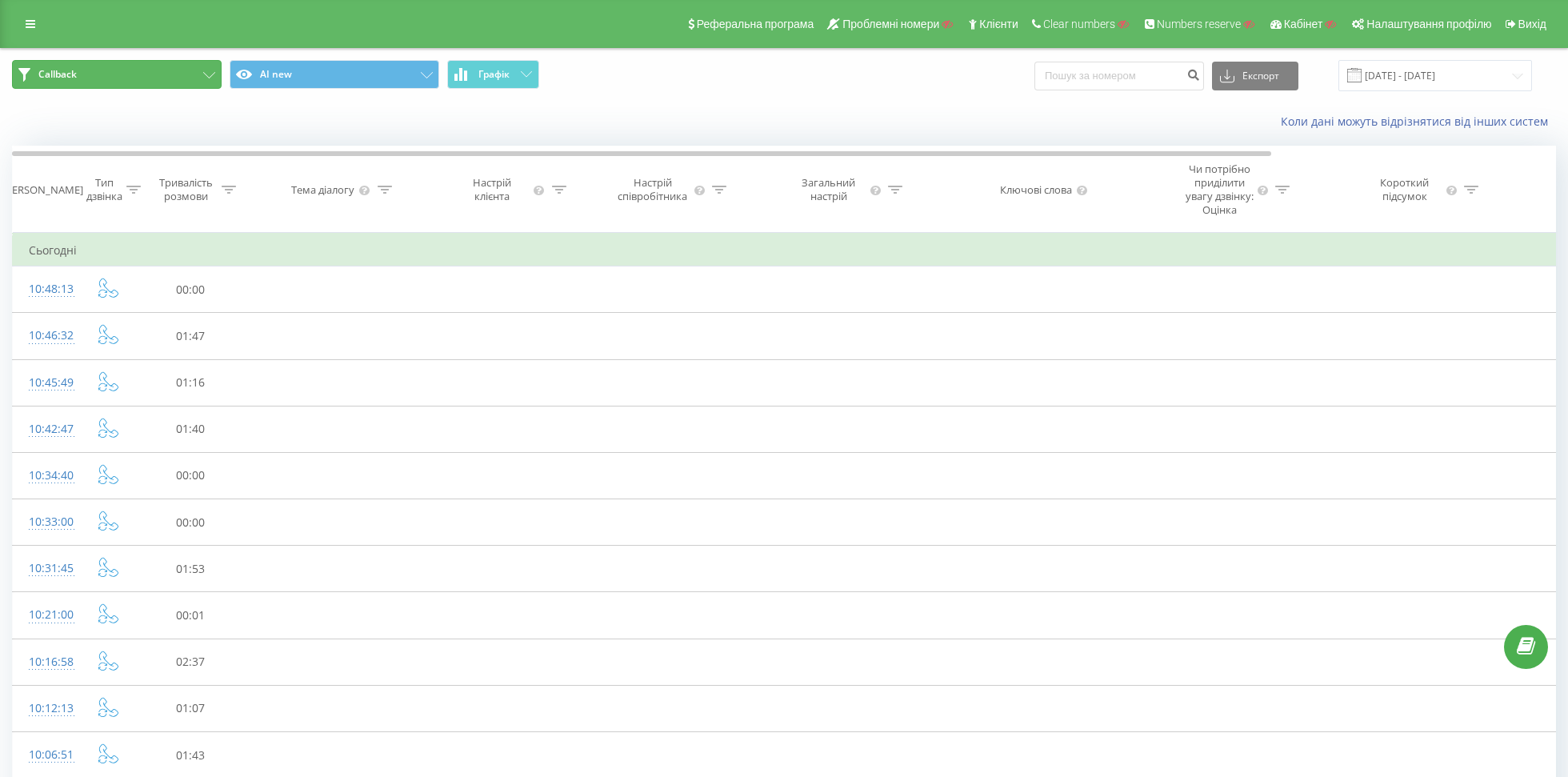
click at [133, 82] on button "Callback" at bounding box center [117, 74] width 209 height 29
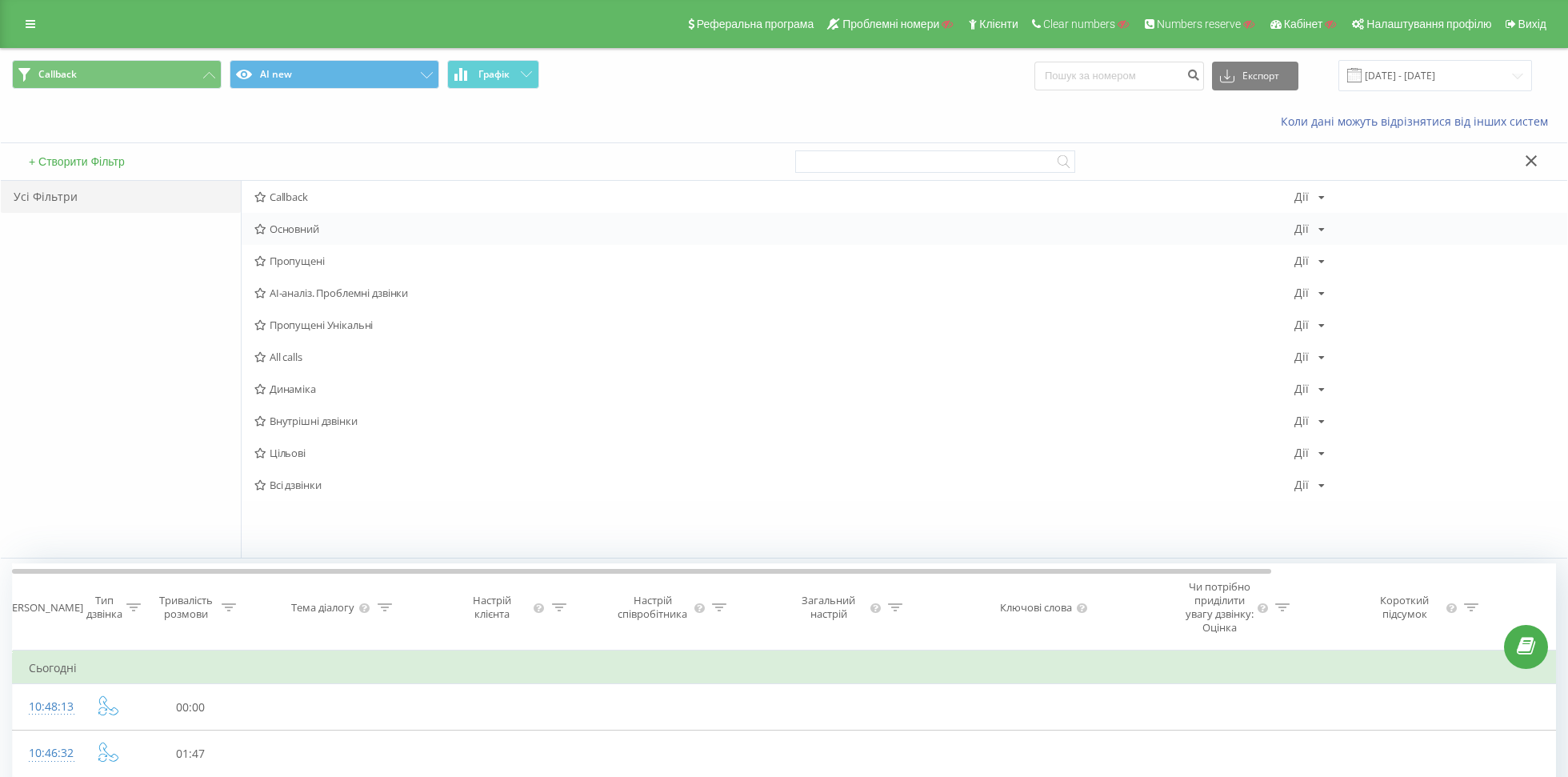
click at [277, 226] on span "Основний" at bounding box center [774, 229] width 1040 height 11
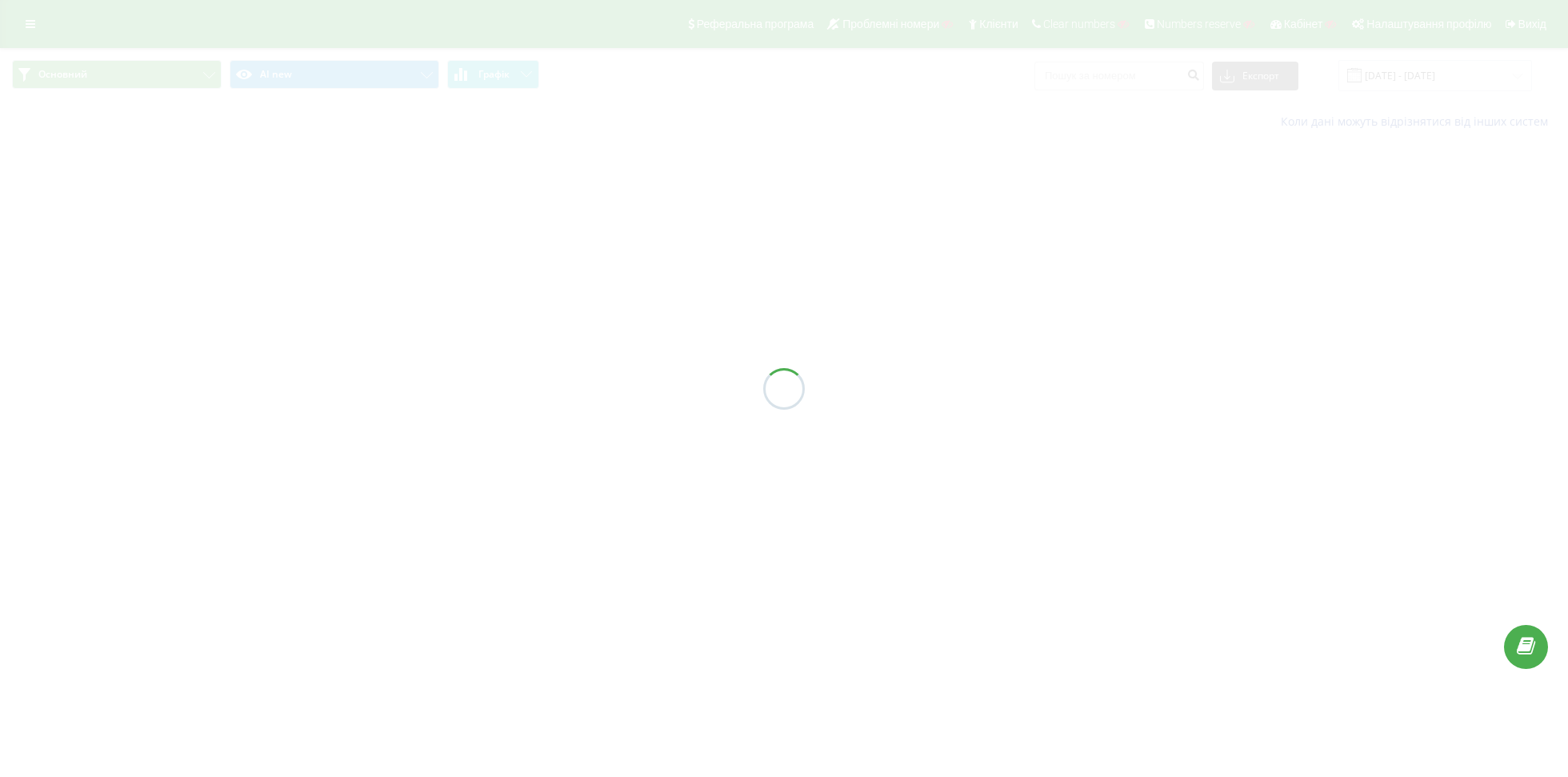
click at [282, 74] on div "Основний AI new Графік Експорт .csv .xls .xlsx [DATE] - [DATE] Коли дані можуть…" at bounding box center [784, 95] width 1568 height 93
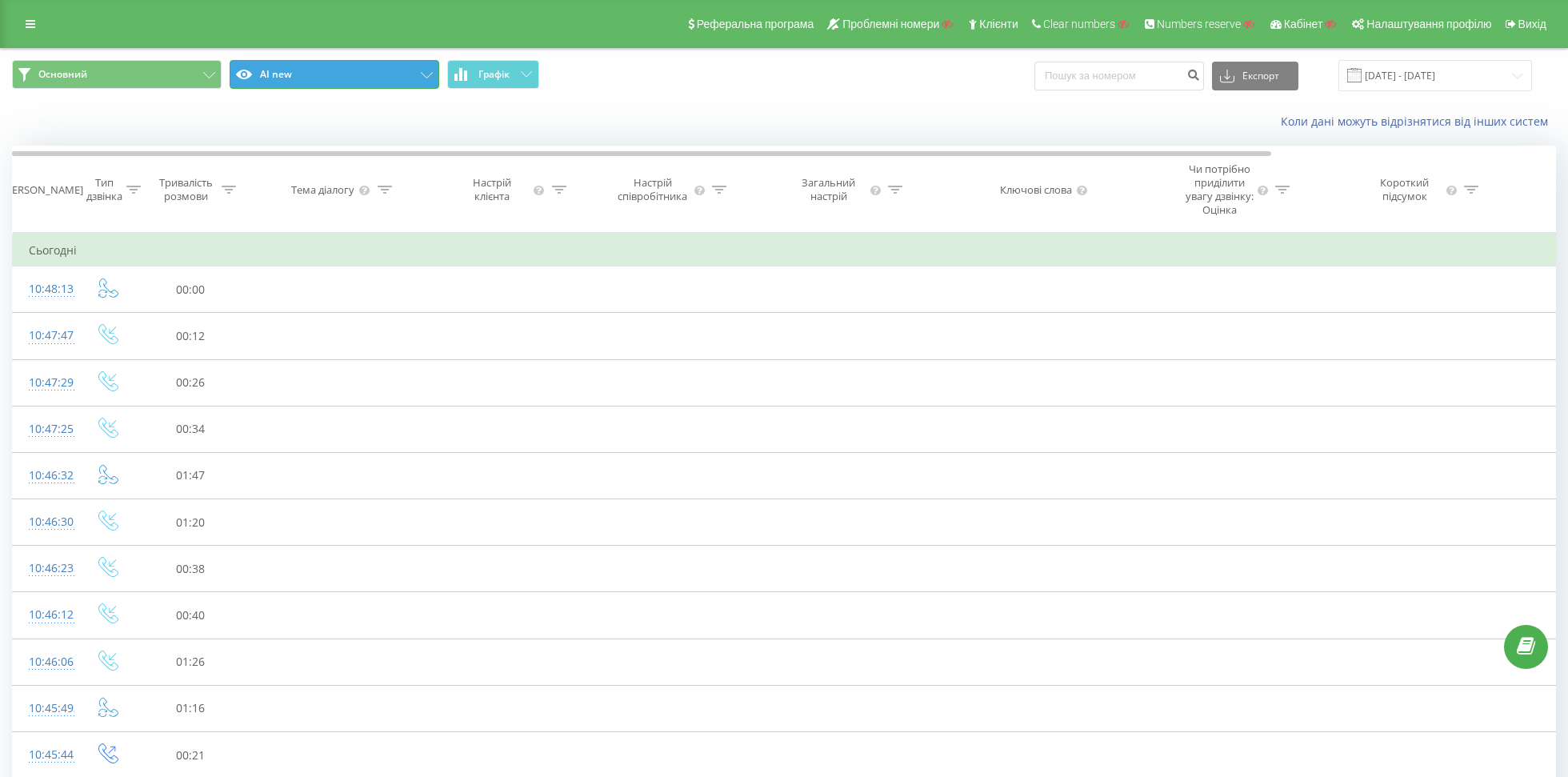
click at [282, 74] on button "AI new" at bounding box center [335, 74] width 209 height 29
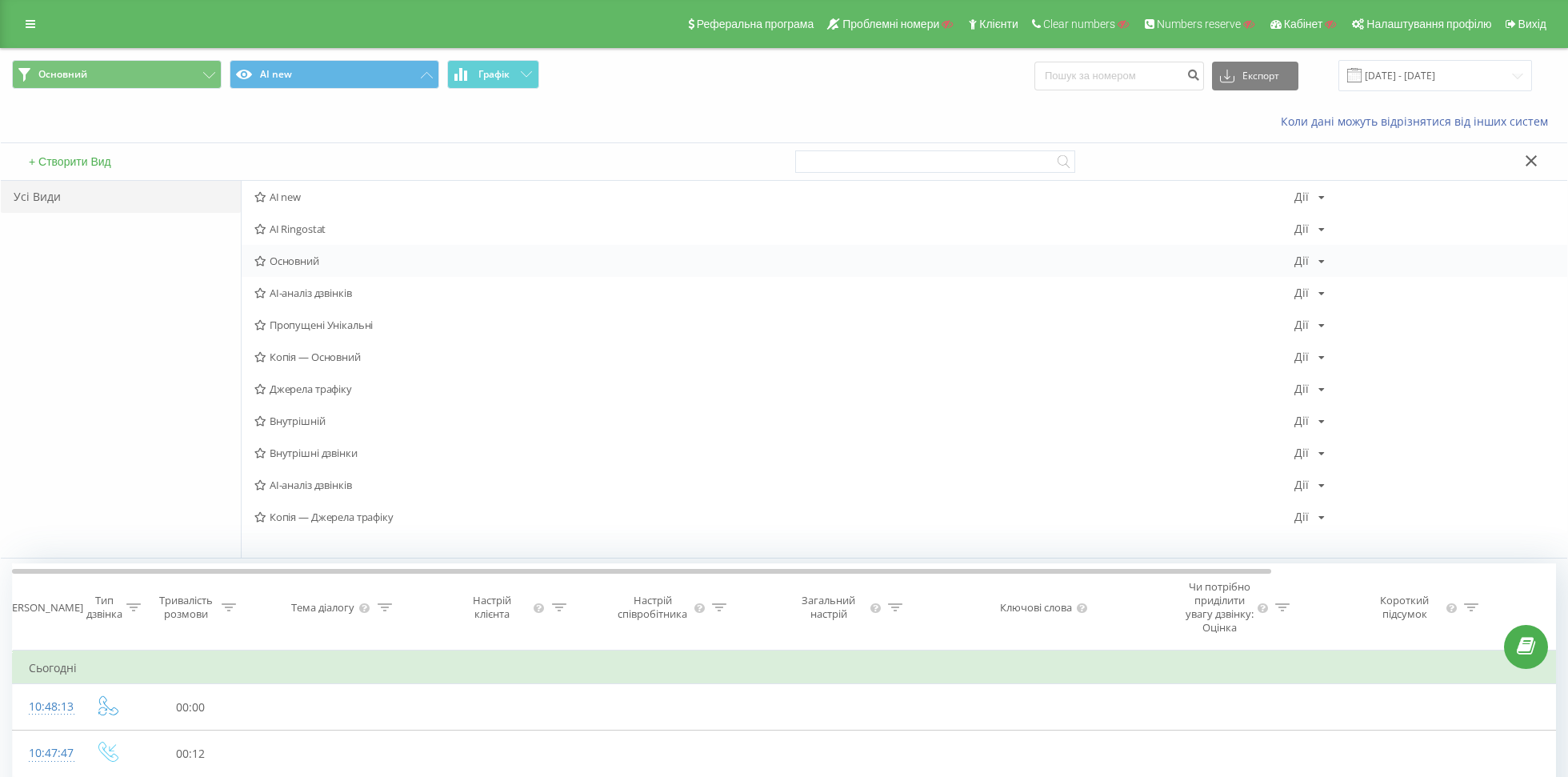
click at [299, 262] on span "Основний" at bounding box center [774, 261] width 1040 height 11
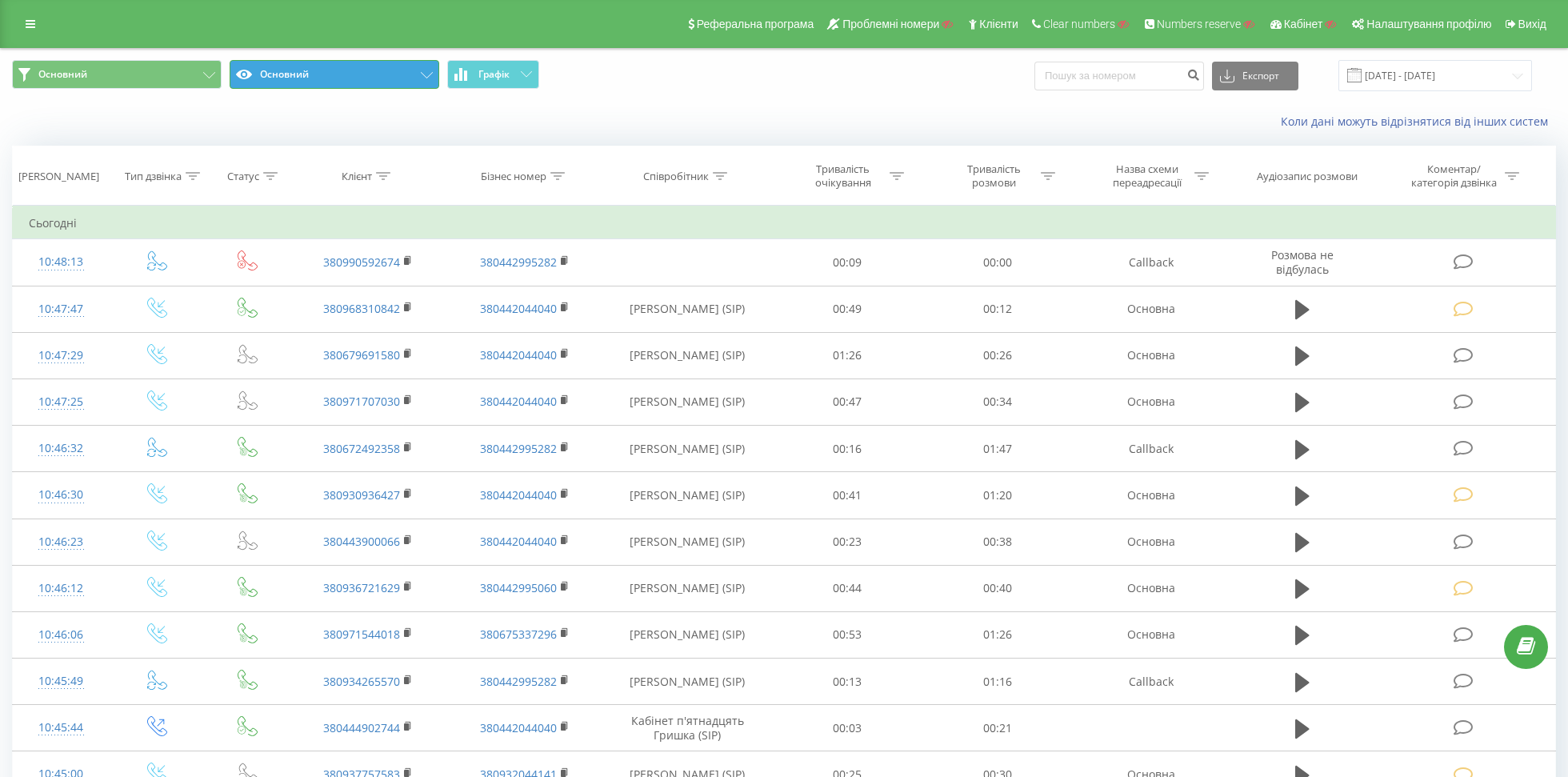
click at [407, 85] on button "Основний" at bounding box center [335, 74] width 209 height 29
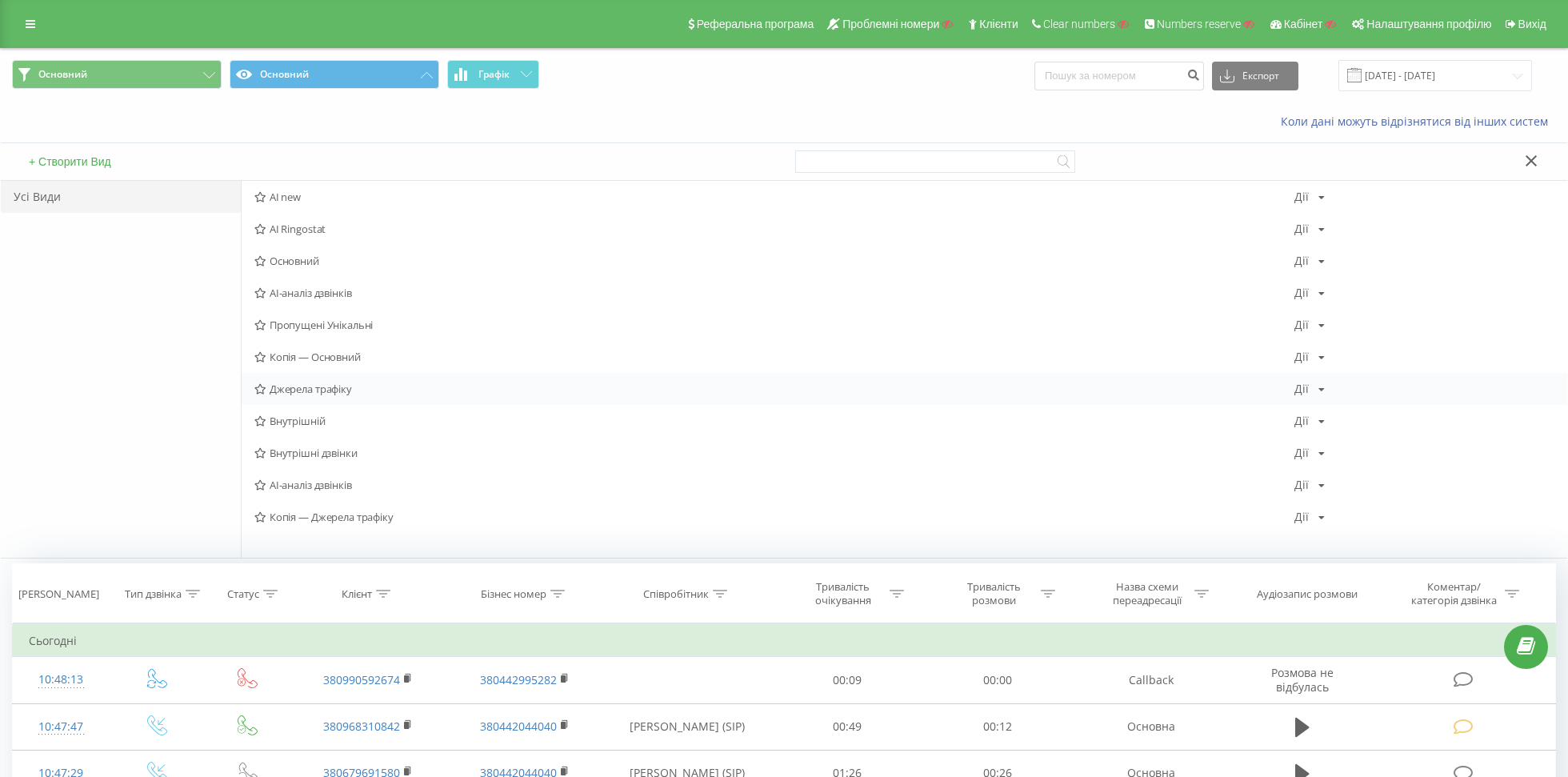
click at [330, 394] on span "Джерела трафіку" at bounding box center [774, 388] width 1040 height 11
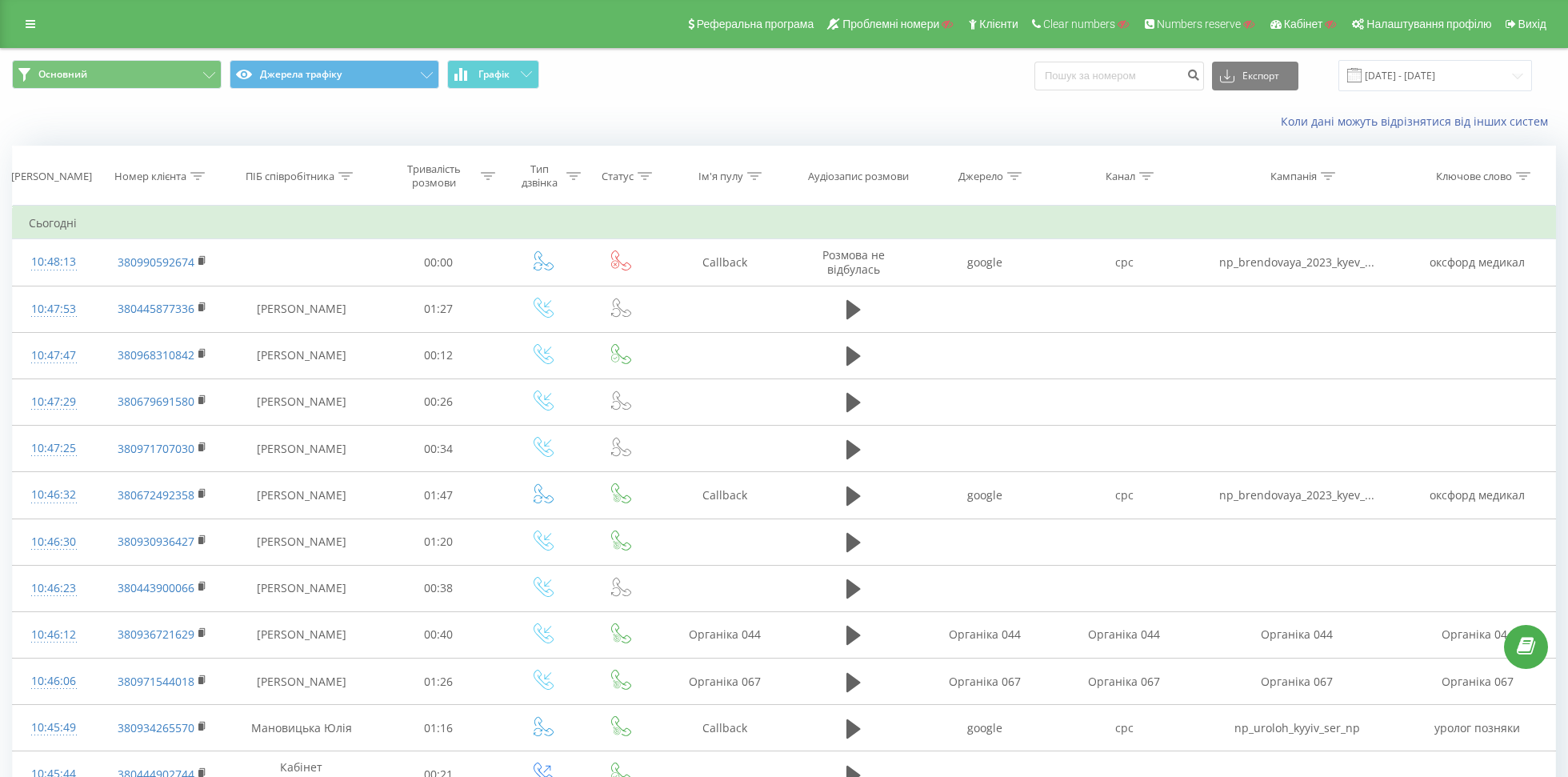
click at [727, 172] on div "Ім'я пулу" at bounding box center [721, 176] width 45 height 14
click at [694, 291] on input "text" at bounding box center [725, 290] width 141 height 28
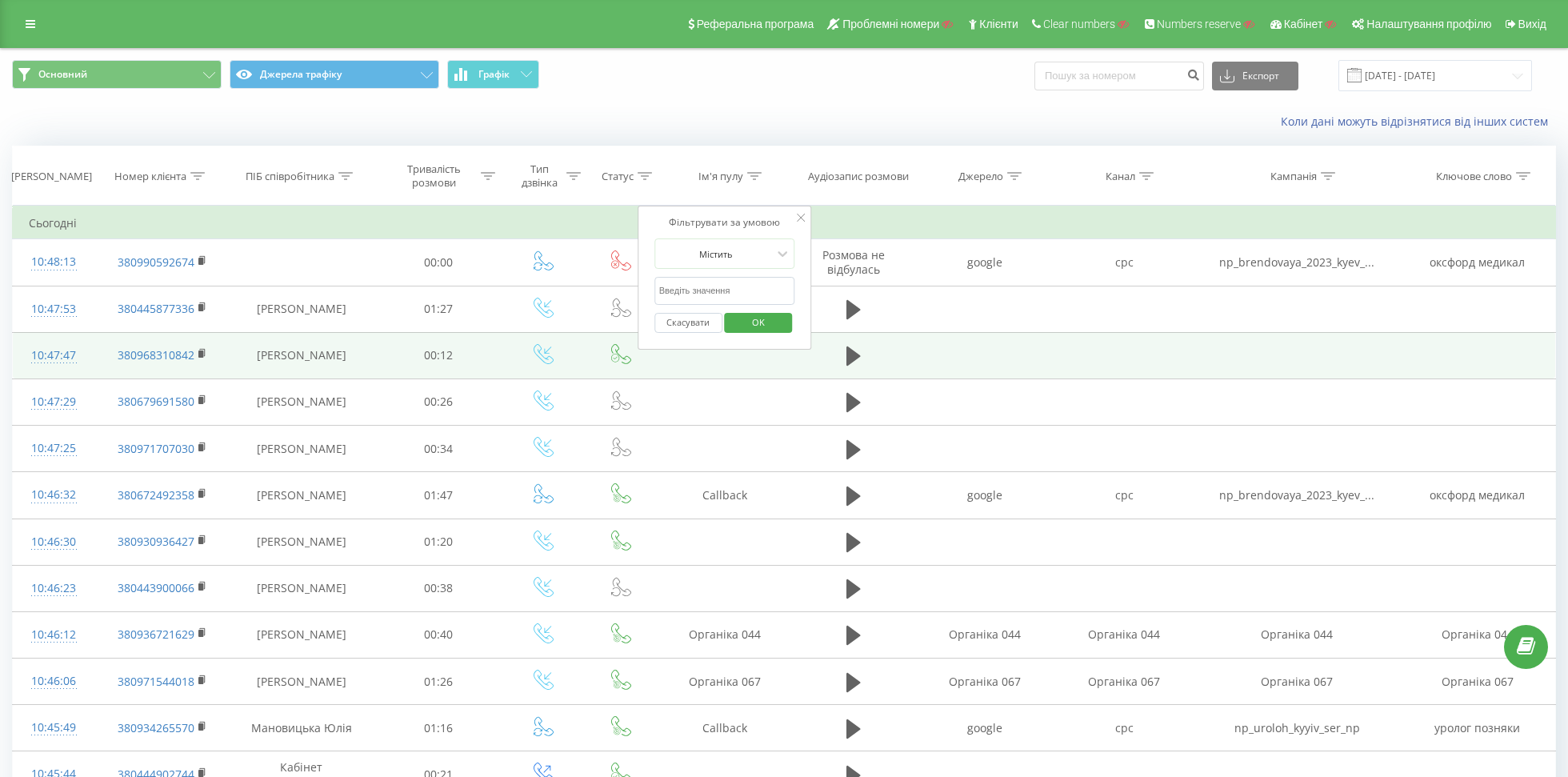
type input "Динаміка"
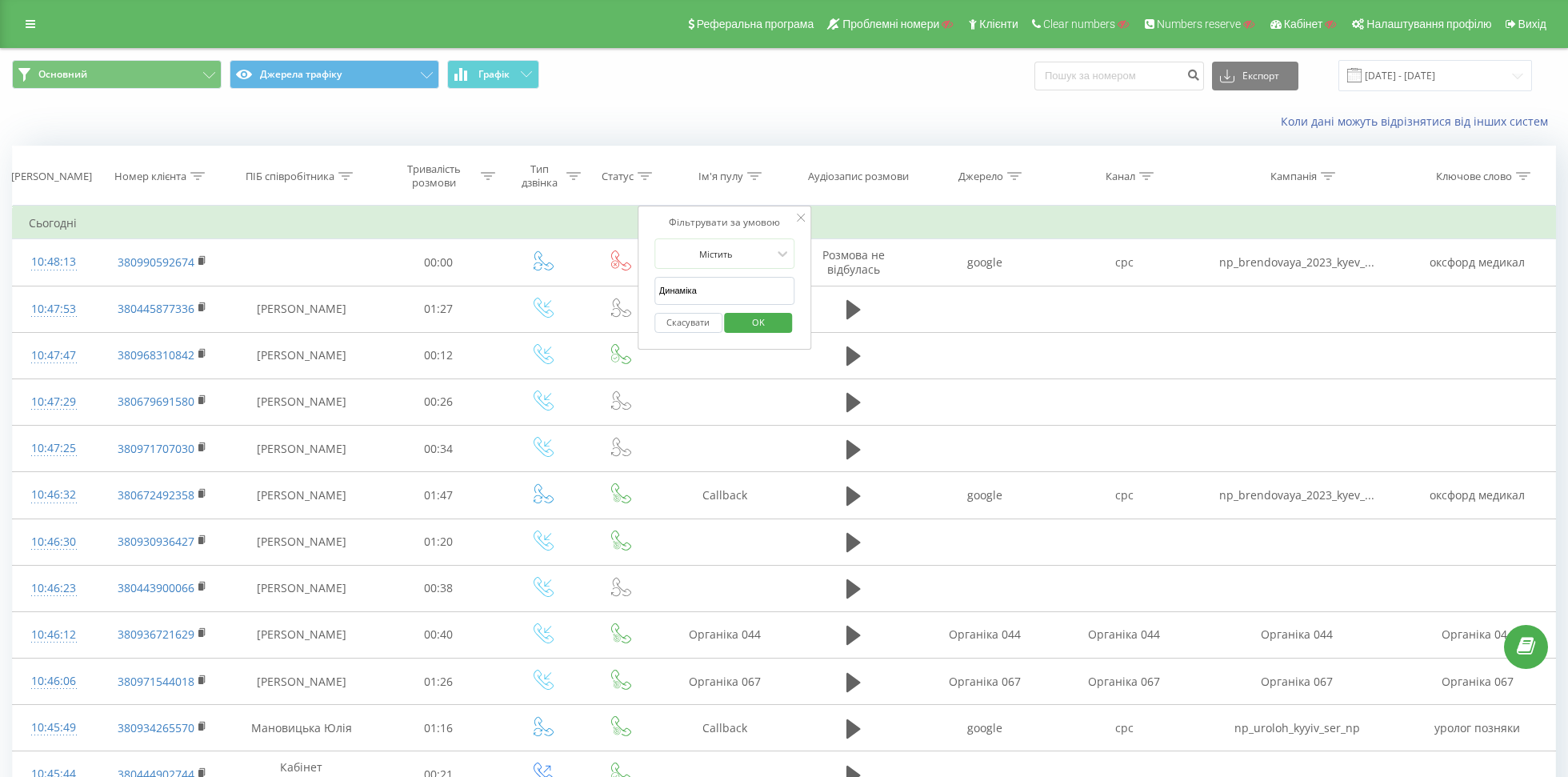
click at [772, 311] on span "OK" at bounding box center [758, 321] width 45 height 25
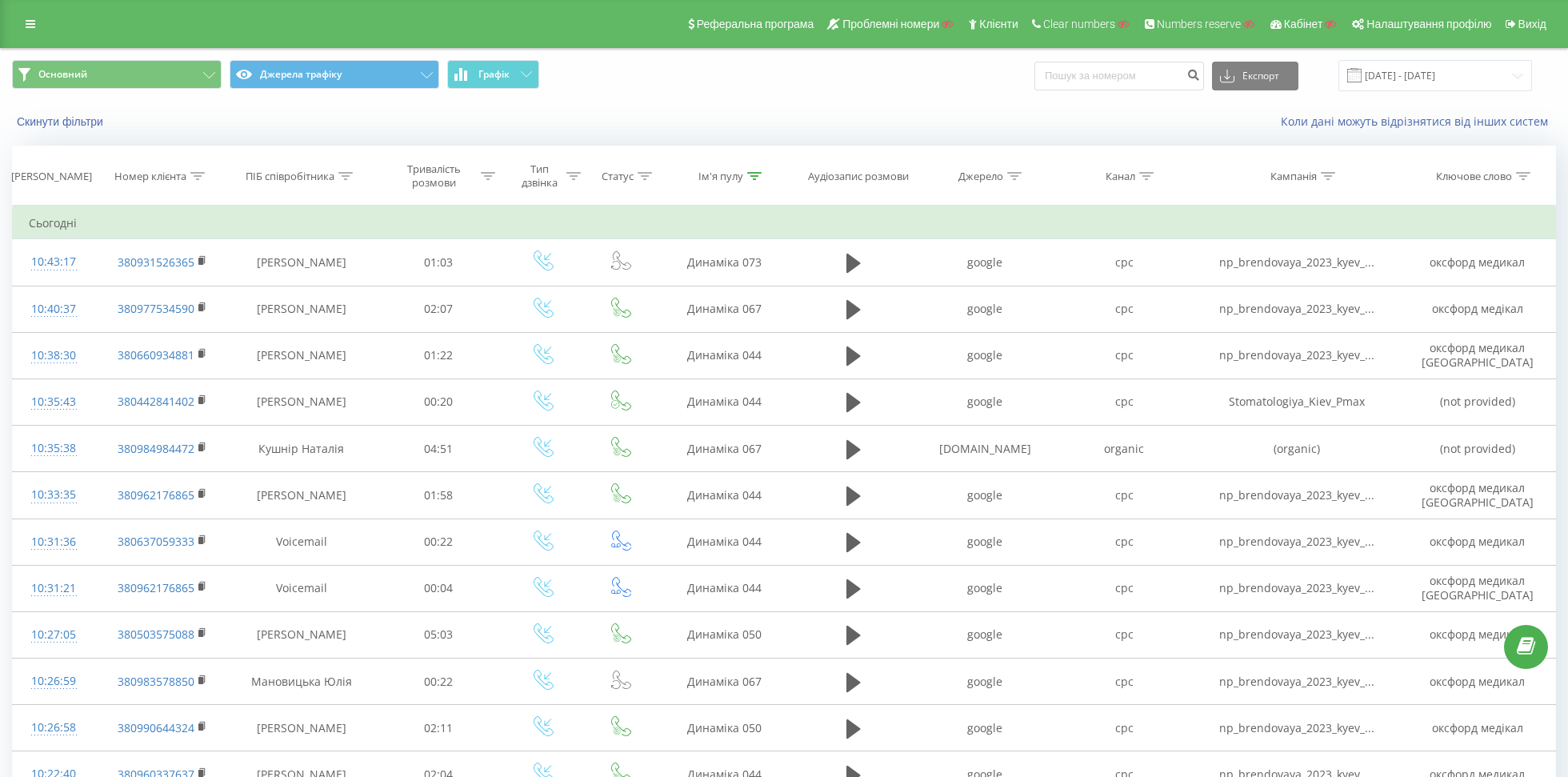
click at [1121, 175] on div "Канал" at bounding box center [1121, 176] width 29 height 14
click at [1076, 294] on input "text" at bounding box center [1125, 290] width 141 height 28
type input "к"
type input "referral"
click at [1156, 323] on span "OK" at bounding box center [1158, 321] width 45 height 25
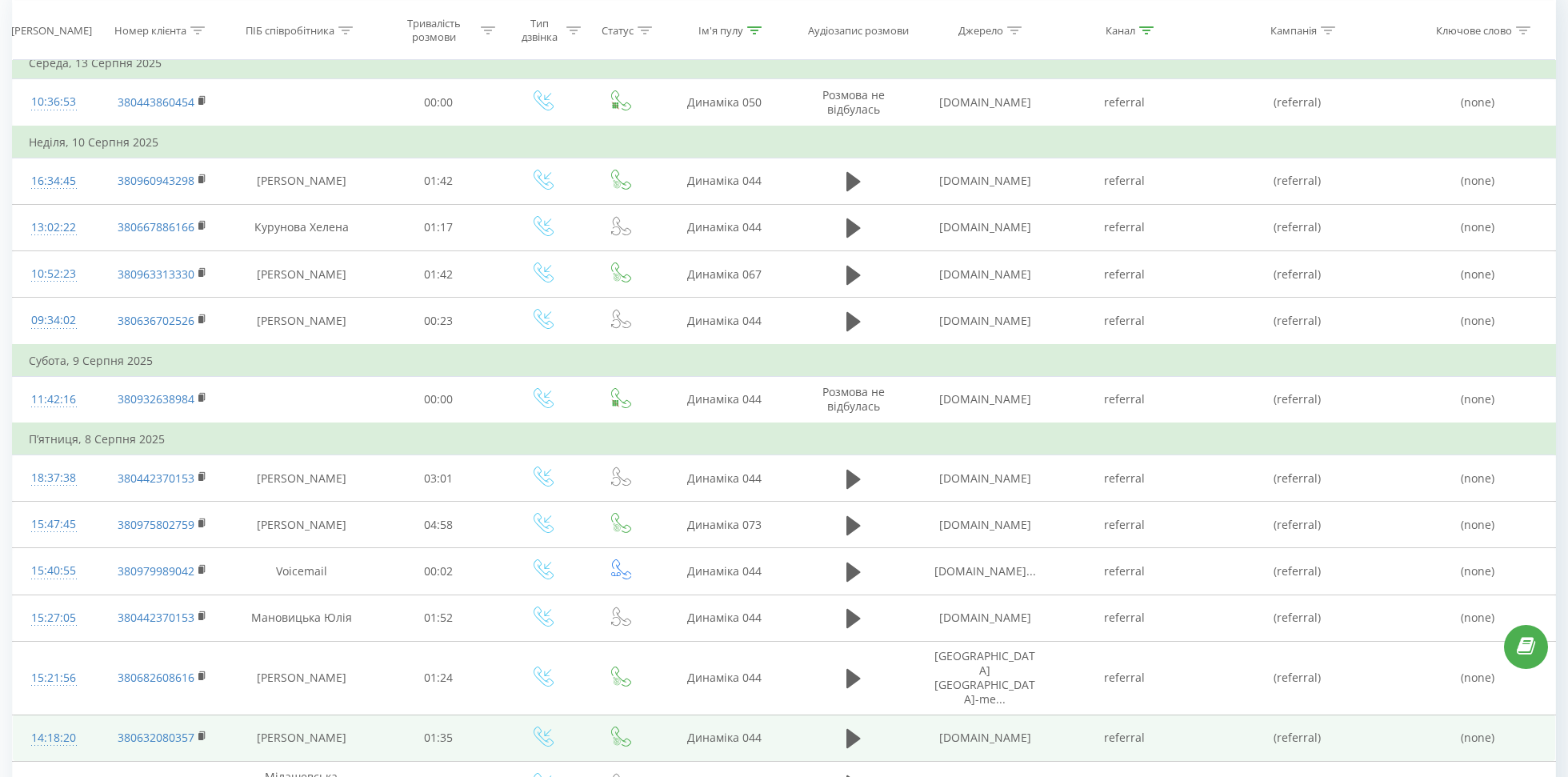
scroll to position [112, 0]
